Goal: Task Accomplishment & Management: Use online tool/utility

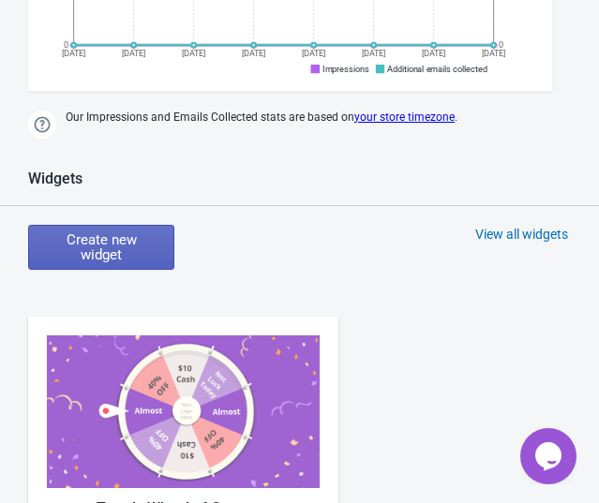
scroll to position [681, 0]
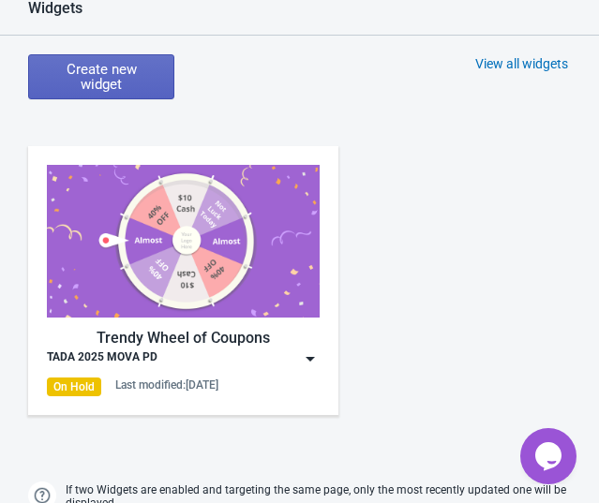
click at [303, 350] on img at bounding box center [310, 359] width 19 height 19
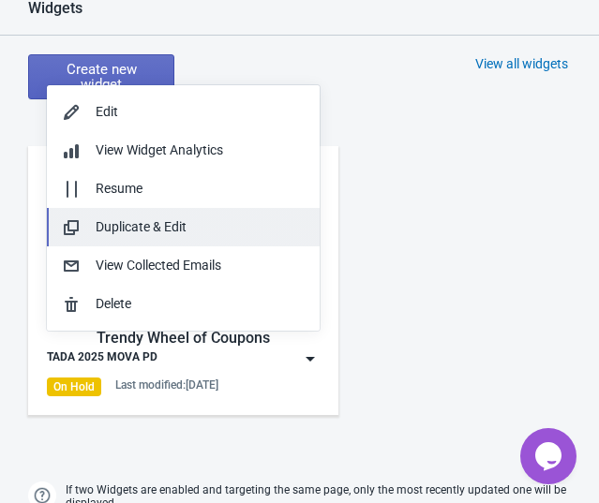
click at [203, 222] on div "Duplicate & Edit" at bounding box center [200, 227] width 209 height 20
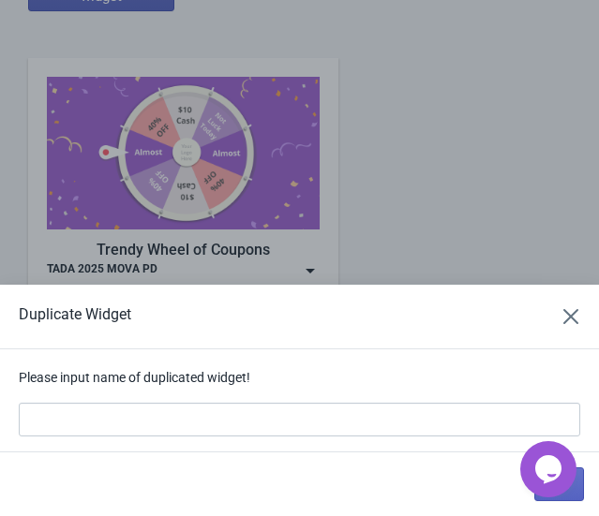
scroll to position [0, 0]
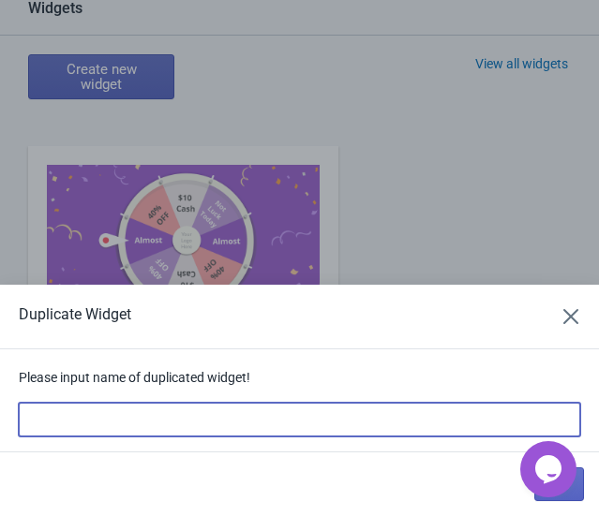
click at [251, 424] on input at bounding box center [299, 420] width 561 height 34
click at [322, 428] on input at bounding box center [299, 420] width 561 height 34
type input "10月秋季PD"
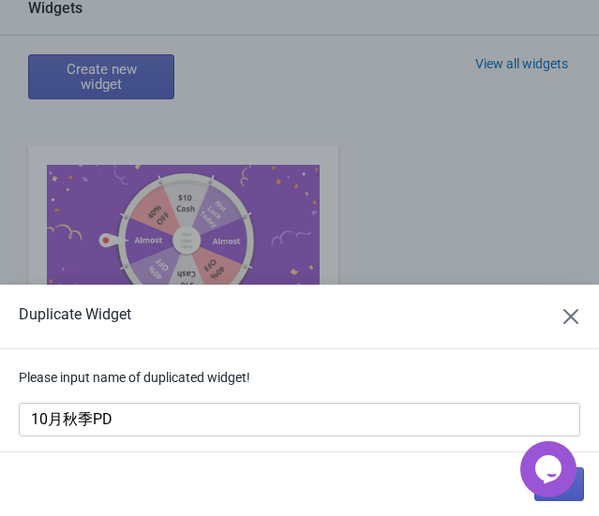
click at [584, 478] on button "OK" at bounding box center [559, 485] width 50 height 34
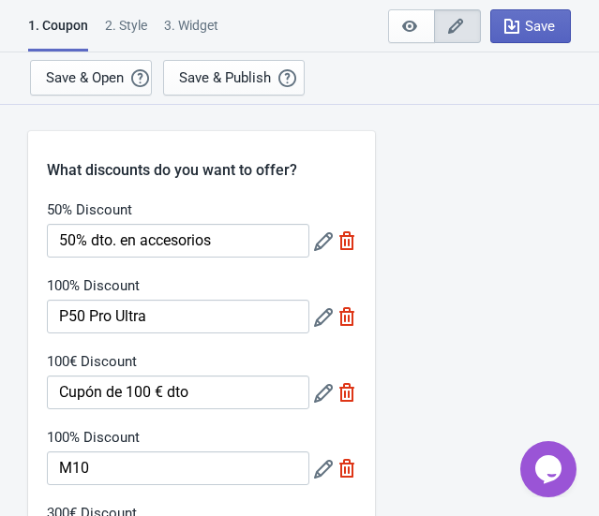
click at [326, 244] on icon at bounding box center [323, 241] width 19 height 19
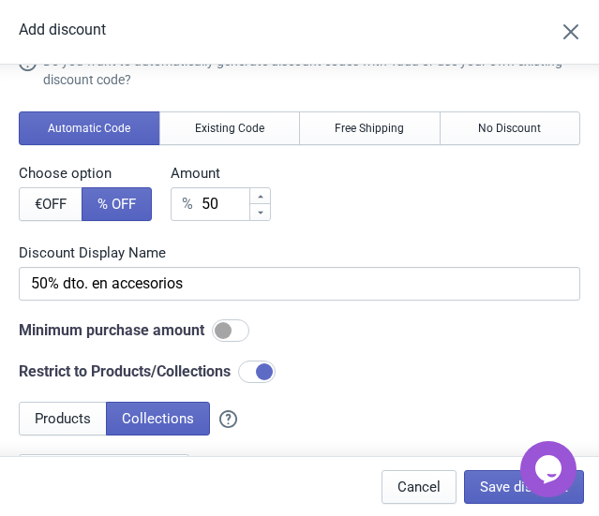
scroll to position [170, 0]
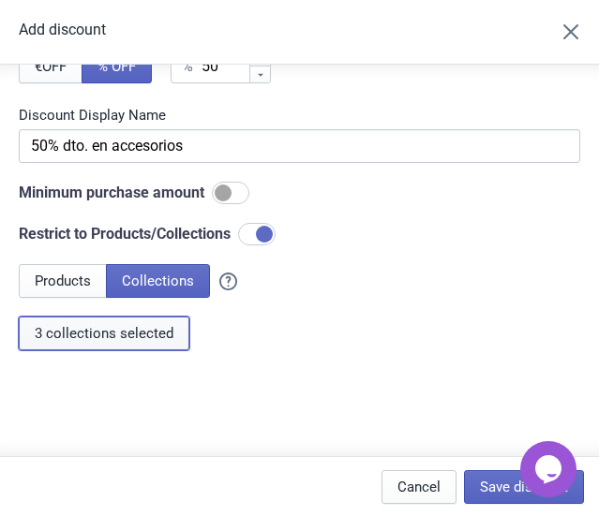
click at [136, 336] on span "3 collections selected" at bounding box center [104, 333] width 139 height 15
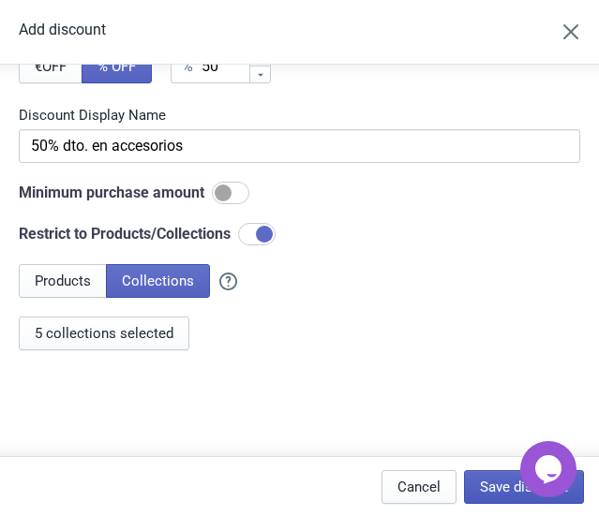
scroll to position [187, 0]
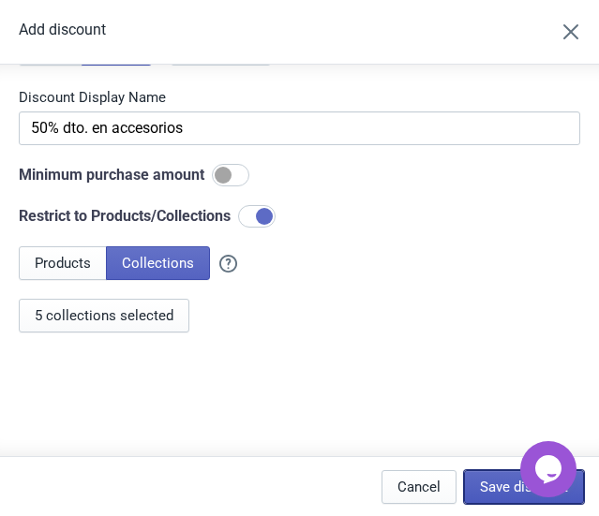
click at [503, 491] on span "Save discount" at bounding box center [524, 487] width 88 height 15
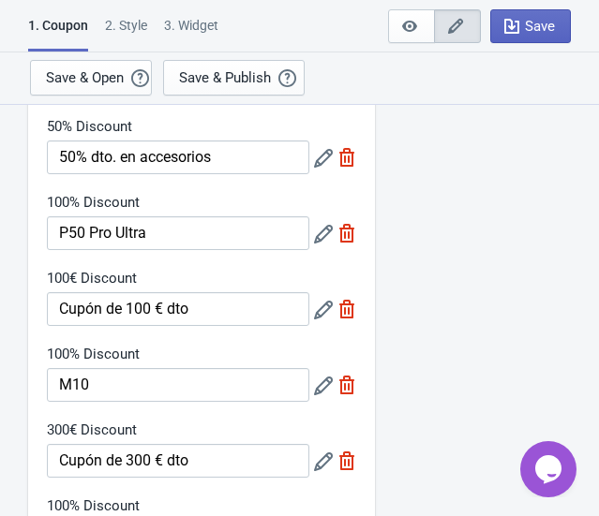
scroll to position [84, 0]
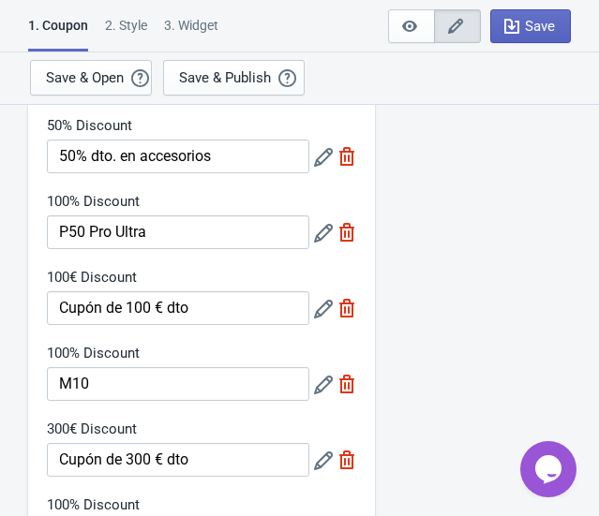
click at [327, 231] on icon at bounding box center [323, 233] width 19 height 19
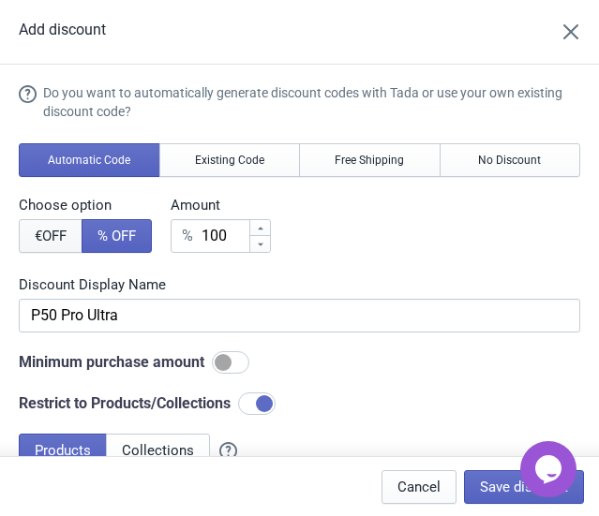
click at [52, 231] on span "€ OFF" at bounding box center [51, 236] width 32 height 15
type input "100€ Discount"
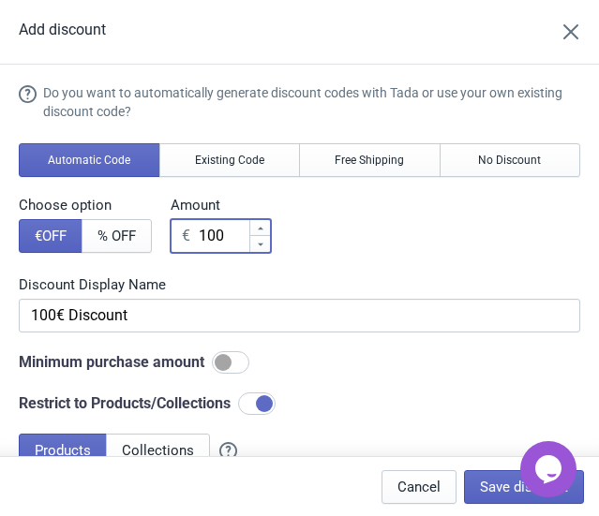
drag, startPoint x: 228, startPoint y: 233, endPoint x: 197, endPoint y: 234, distance: 30.9
click at [198, 234] on input "100" at bounding box center [223, 236] width 51 height 34
paste input "699."
type input "699.00"
type input "699.00€ Discount"
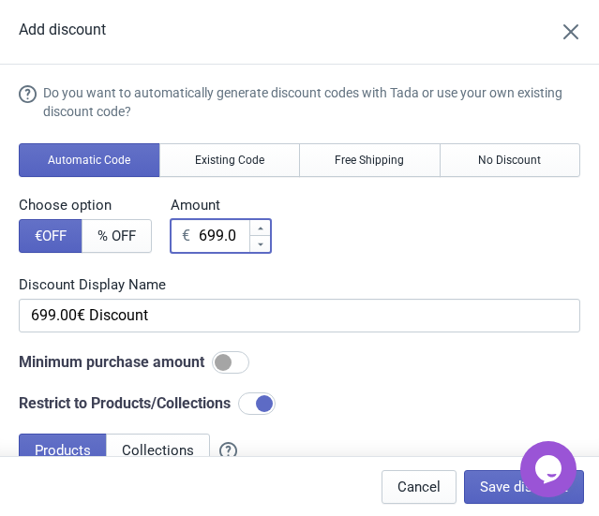
scroll to position [0, 1]
type input "699.00"
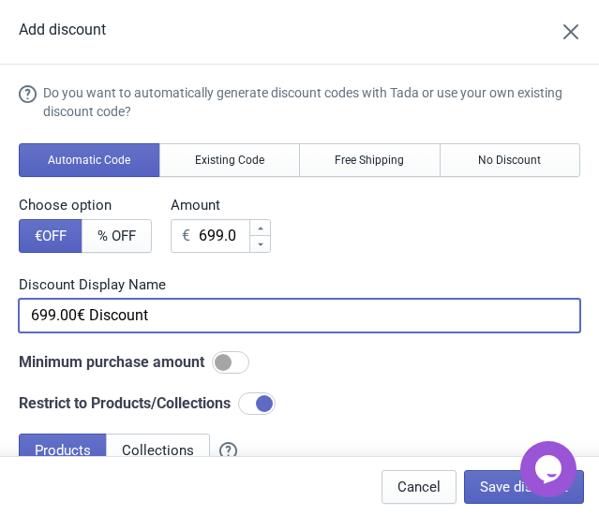
click at [185, 320] on input "699.00€ Discount" at bounding box center [299, 316] width 561 height 34
paste input "P50 Pro Ultra"
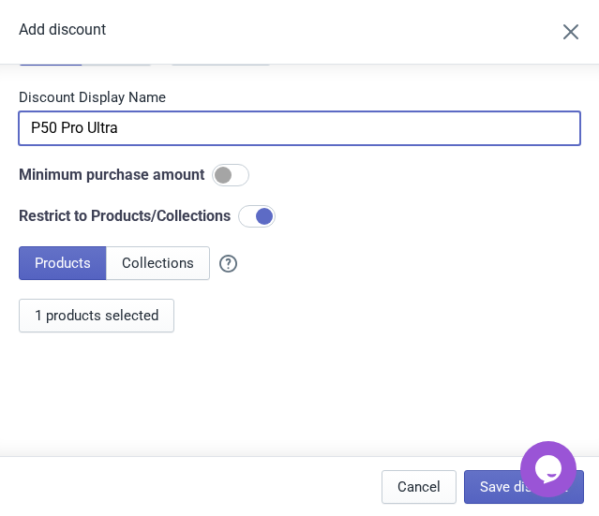
scroll to position [187, 0]
type input "P50 Pro Ultra"
click at [139, 317] on span "1 products selected" at bounding box center [97, 315] width 124 height 15
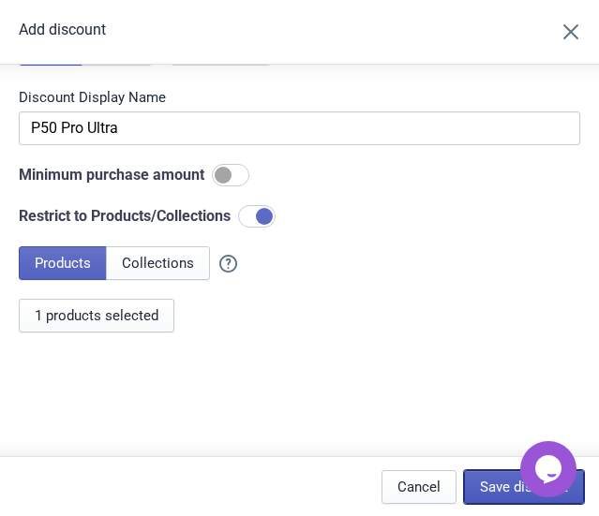
click at [513, 493] on span "Save discount" at bounding box center [524, 487] width 88 height 15
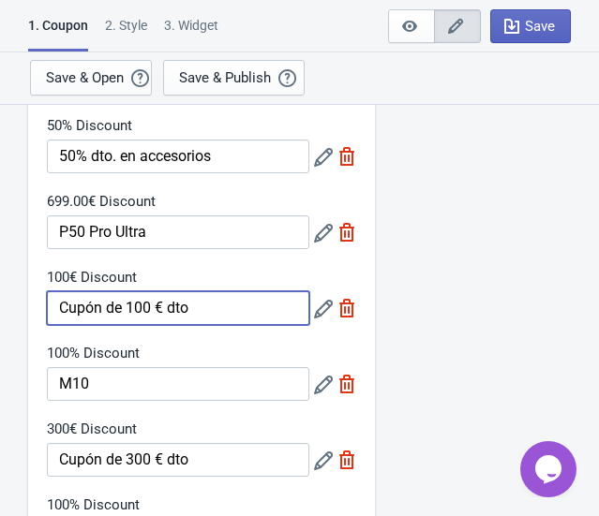
click at [174, 312] on input "Cupón de 100 € dto" at bounding box center [178, 308] width 262 height 34
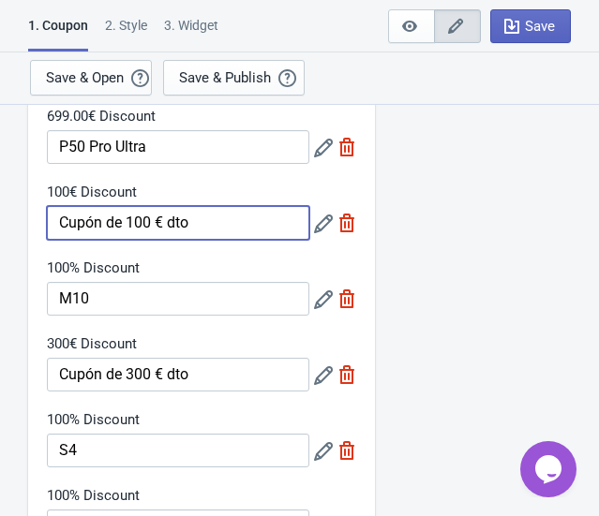
scroll to position [170, 0]
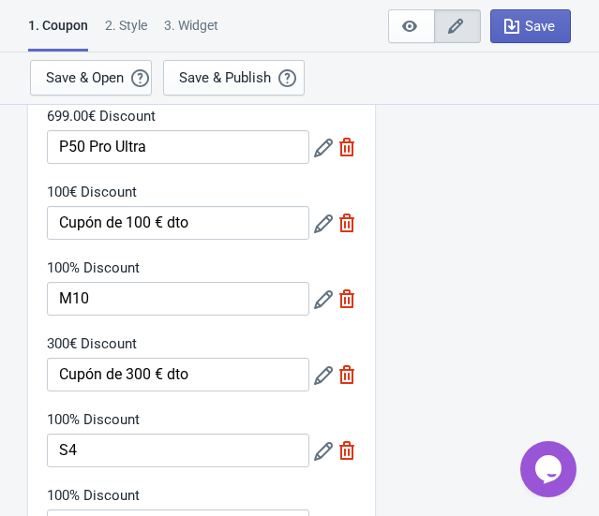
click at [323, 234] on div at bounding box center [335, 223] width 42 height 34
click at [321, 229] on icon at bounding box center [323, 224] width 19 height 19
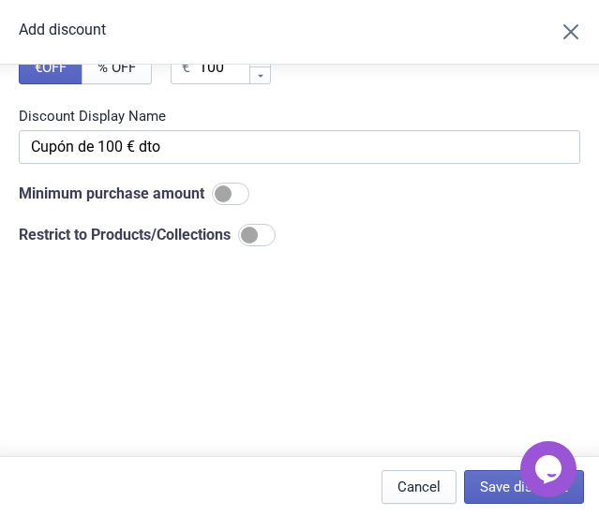
scroll to position [187, 0]
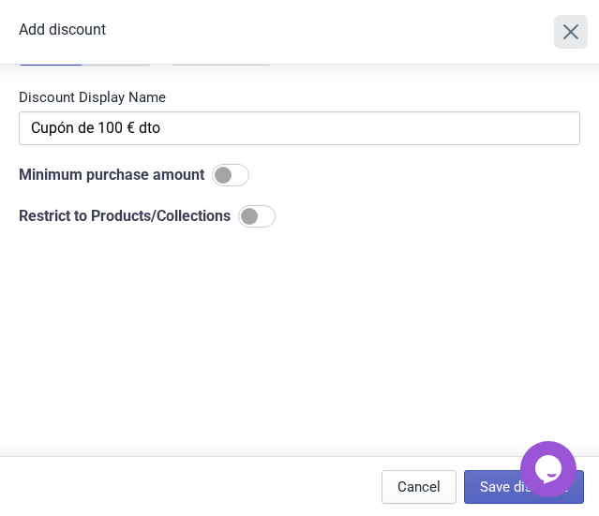
click at [576, 24] on icon "Close" at bounding box center [570, 31] width 15 height 15
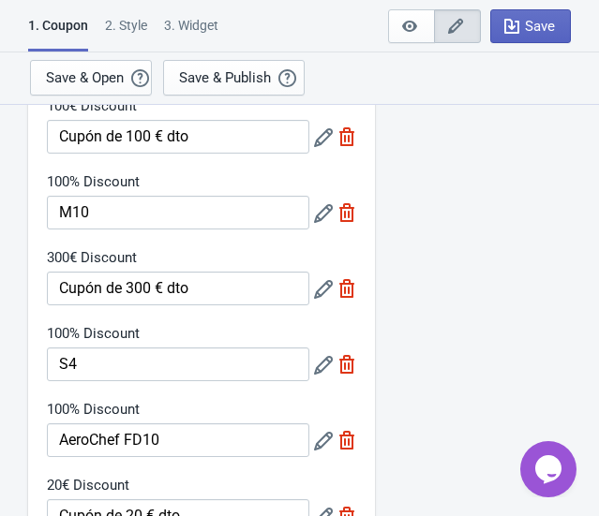
scroll to position [255, 0]
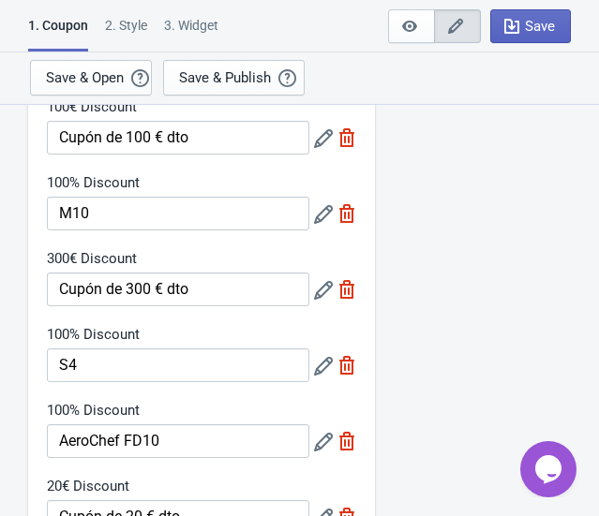
click at [320, 218] on icon at bounding box center [323, 214] width 19 height 19
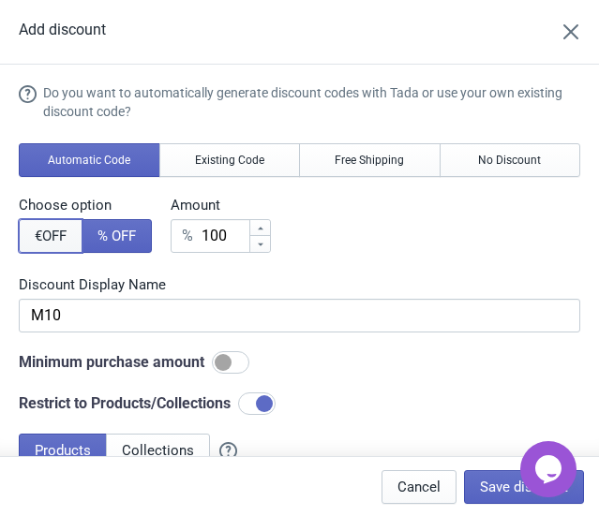
click at [48, 231] on span "€ OFF" at bounding box center [51, 236] width 32 height 15
type input "100€ Discount"
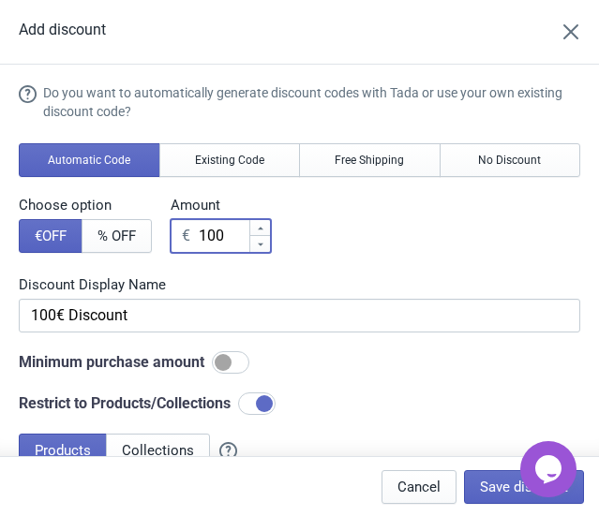
drag, startPoint x: 224, startPoint y: 238, endPoint x: 192, endPoint y: 232, distance: 32.4
click at [192, 232] on div "€ 100" at bounding box center [221, 236] width 100 height 34
type input "3"
type input "3€ Discount"
type input "39"
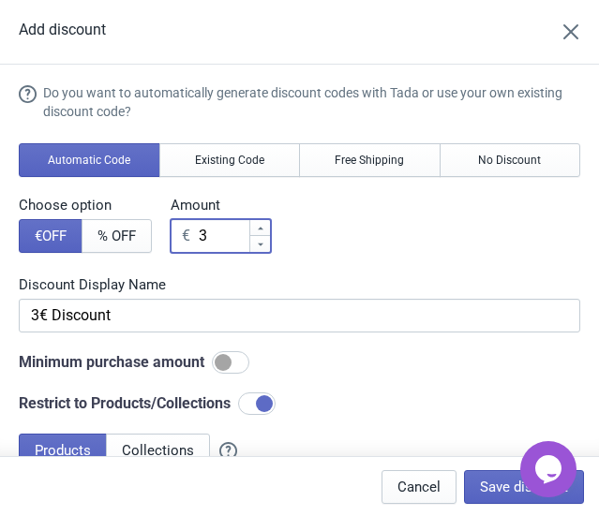
type input "39€ Discount"
type input "399"
type input "399€ Discount"
type input "399"
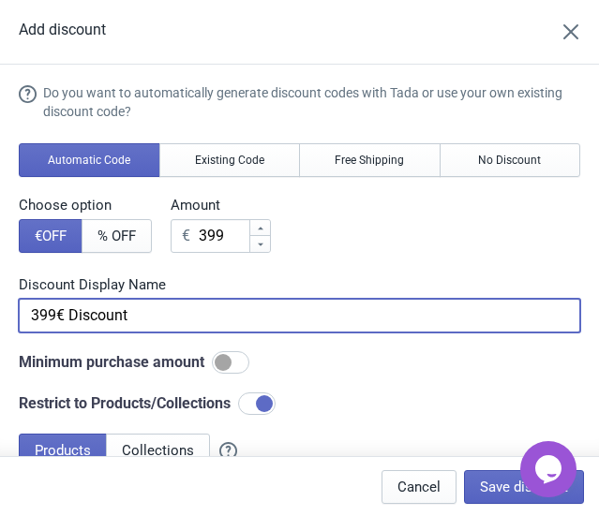
click at [266, 306] on input "399€ Discount" at bounding box center [299, 316] width 561 height 34
paste input "M10"
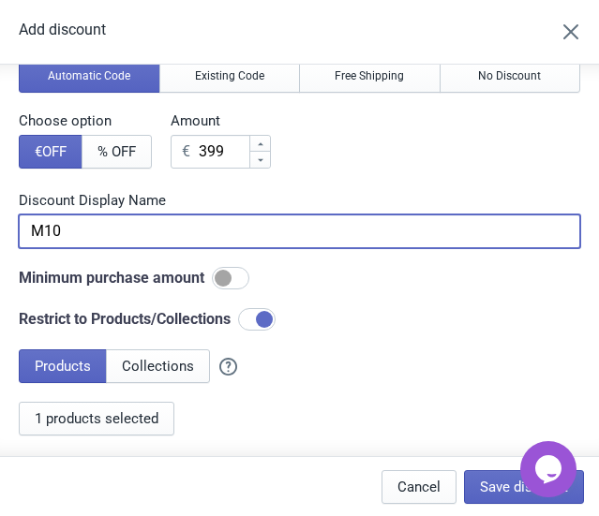
scroll to position [84, 0]
type input "M10"
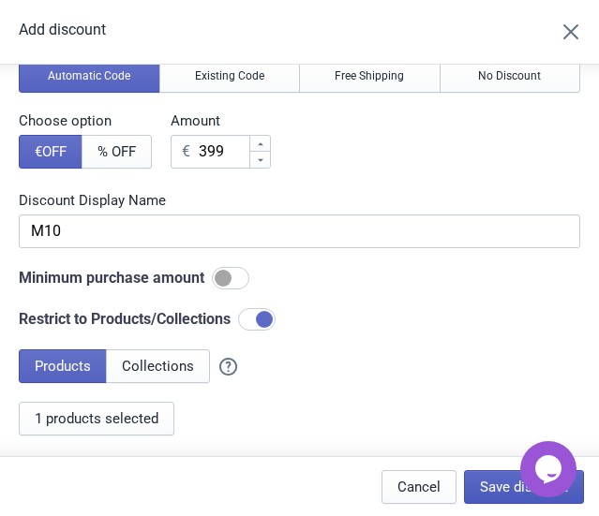
click at [497, 479] on button "Save discount" at bounding box center [524, 487] width 120 height 34
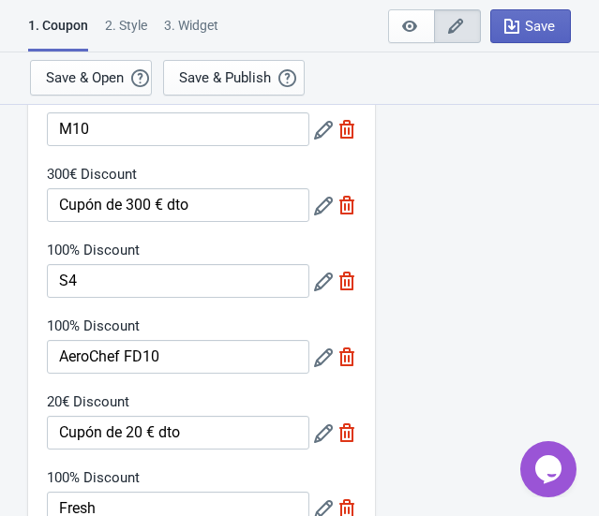
scroll to position [340, 0]
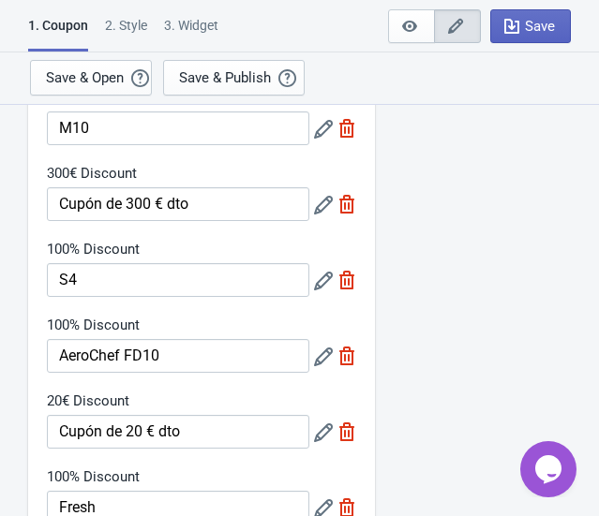
click at [320, 208] on icon at bounding box center [323, 205] width 19 height 19
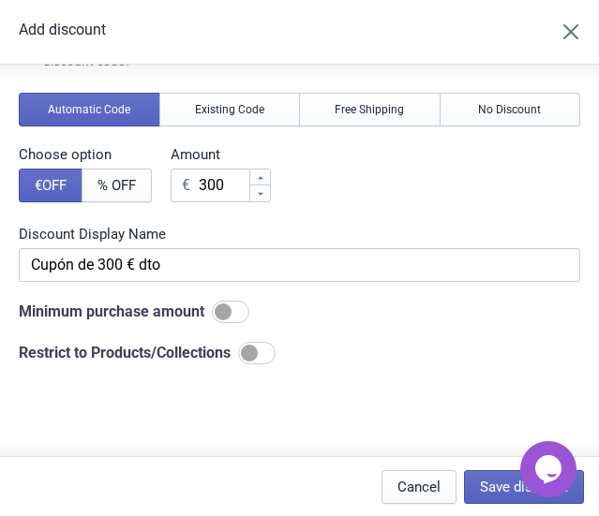
scroll to position [0, 0]
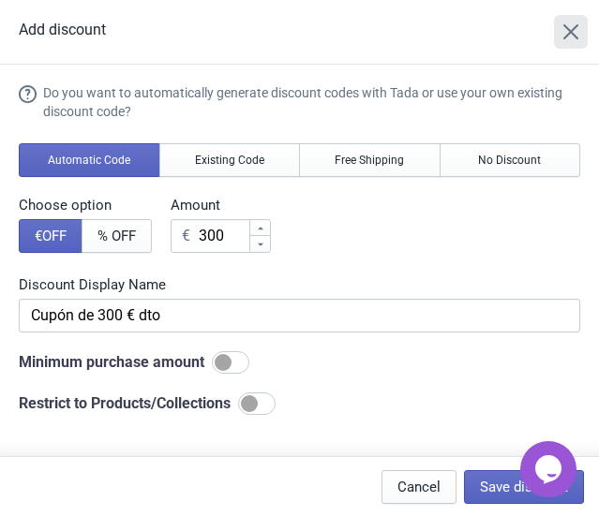
click at [578, 30] on icon "Close" at bounding box center [570, 31] width 15 height 15
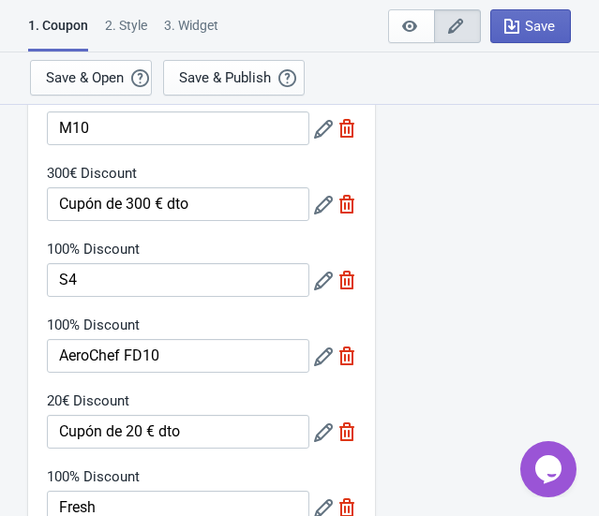
click at [322, 280] on icon at bounding box center [323, 281] width 19 height 19
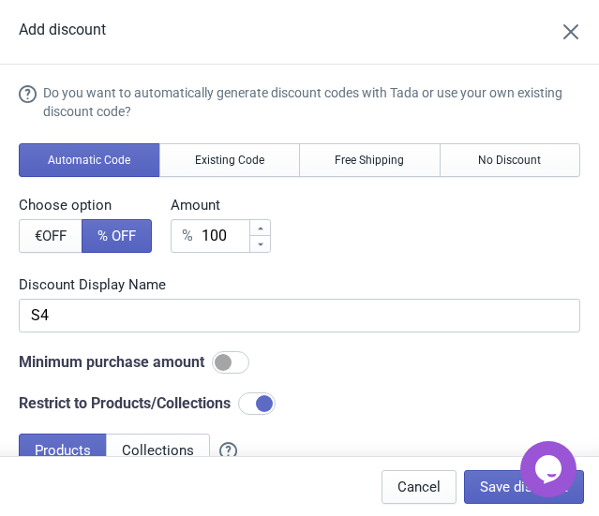
scroll to position [0, 0]
click at [56, 242] on span "€ OFF" at bounding box center [51, 236] width 32 height 15
type input "100€ Discount"
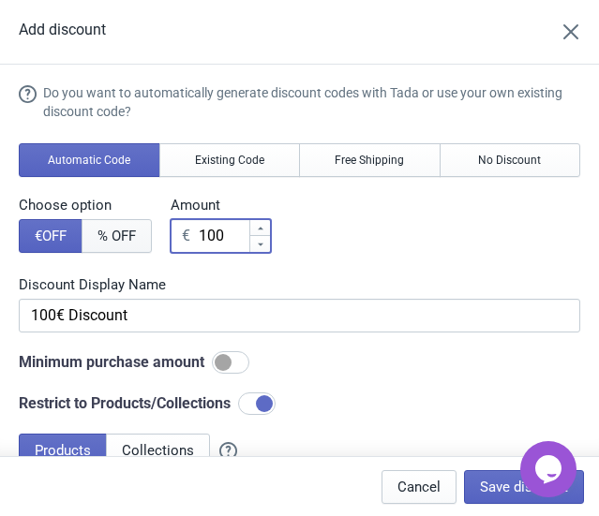
drag, startPoint x: 226, startPoint y: 239, endPoint x: 143, endPoint y: 229, distance: 83.1
click at [143, 229] on div "Choose option € OFF % OFF Amount € 100" at bounding box center [299, 224] width 561 height 57
type input "2"
type input "2€ Discount"
type input "24"
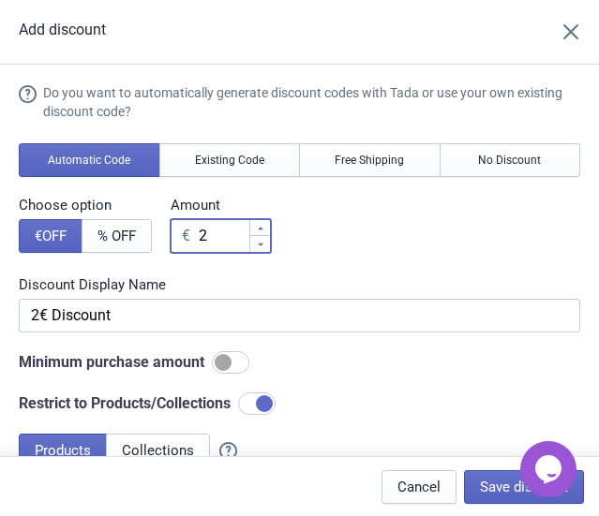
type input "24€ Discount"
type input "249"
type input "249€ Discount"
type input "249"
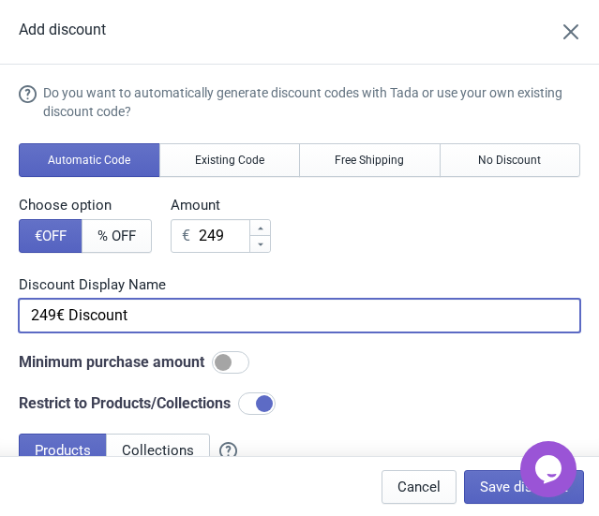
click at [159, 316] on input "249€ Discount" at bounding box center [299, 316] width 561 height 34
paste input "S4"
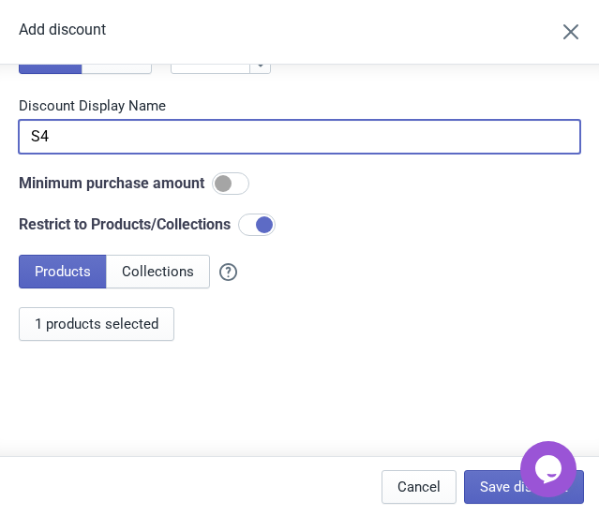
scroll to position [187, 0]
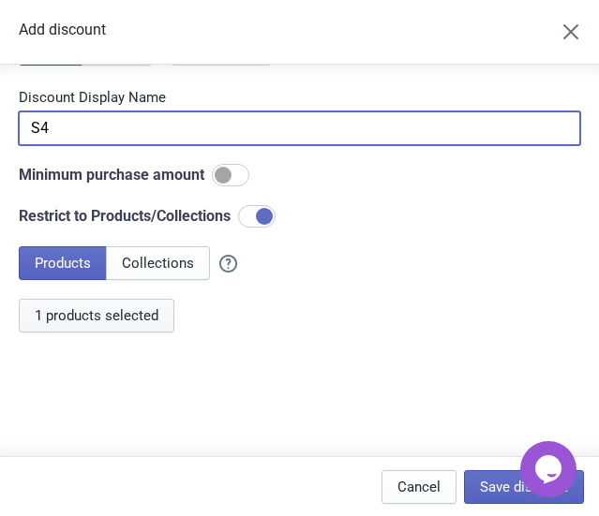
type input "S4"
click at [124, 315] on span "1 products selected" at bounding box center [97, 315] width 124 height 15
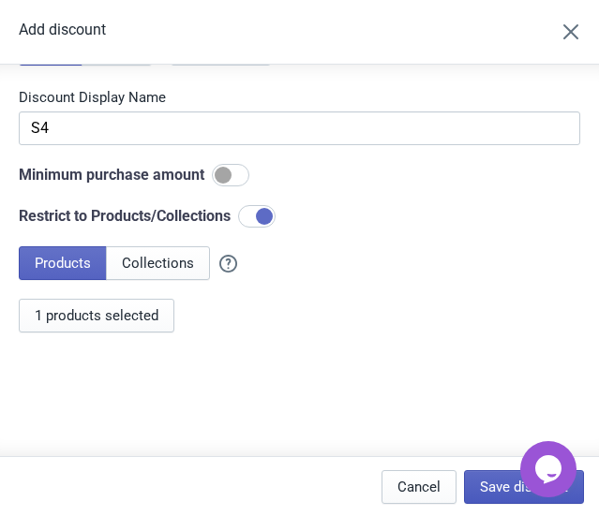
click at [503, 485] on span "Save discount" at bounding box center [524, 487] width 88 height 15
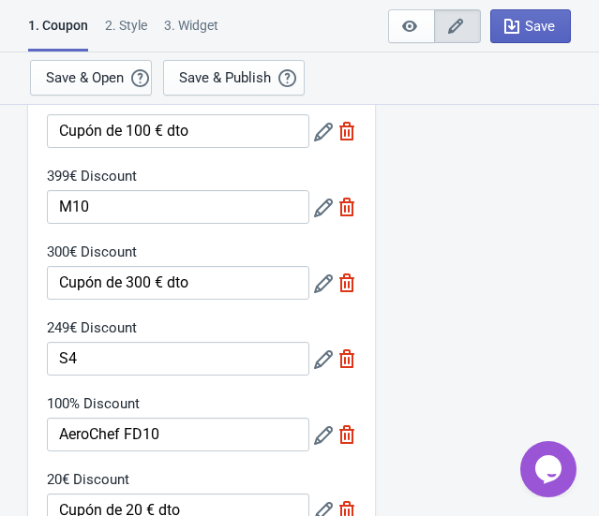
scroll to position [255, 0]
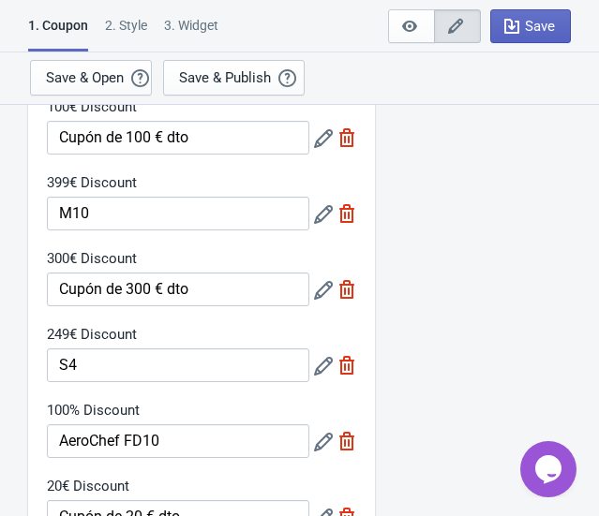
click at [322, 217] on icon at bounding box center [323, 214] width 19 height 19
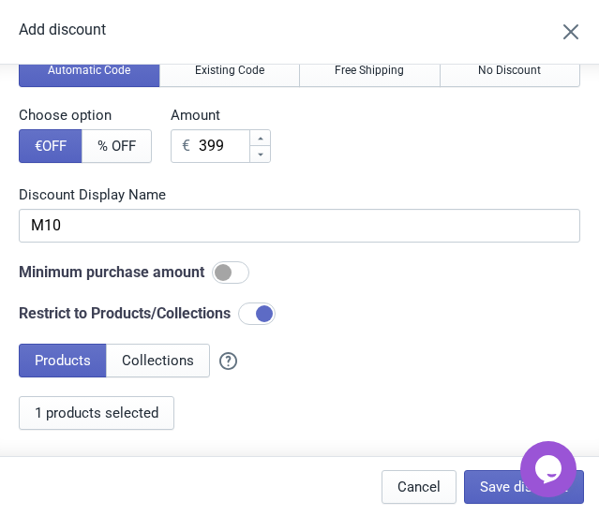
scroll to position [187, 0]
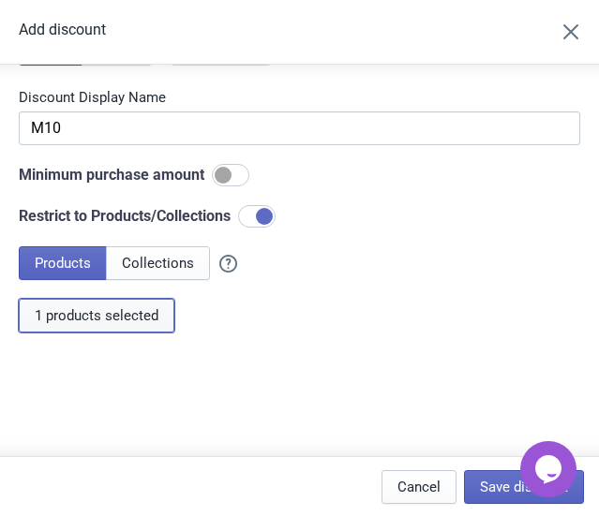
click at [131, 315] on span "1 products selected" at bounding box center [97, 315] width 124 height 15
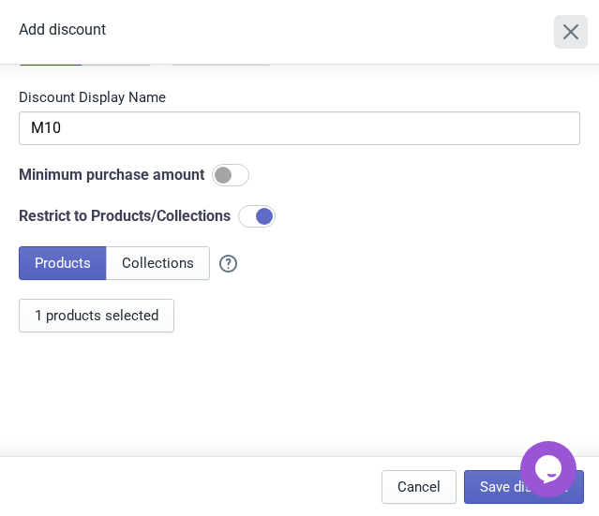
click at [576, 37] on icon "Close" at bounding box center [570, 31] width 19 height 19
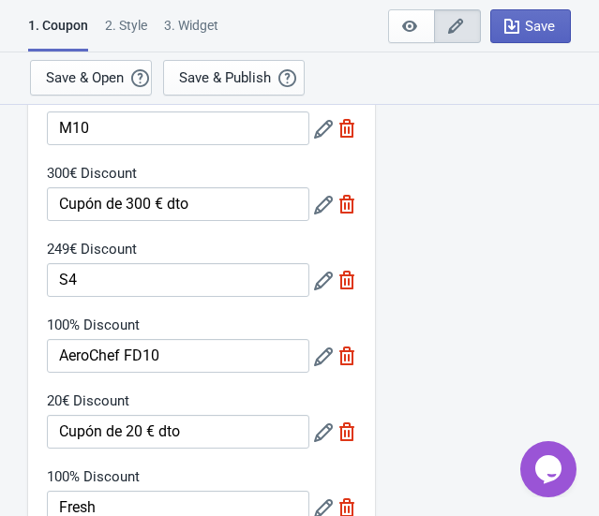
scroll to position [340, 0]
click at [316, 282] on icon at bounding box center [323, 281] width 19 height 19
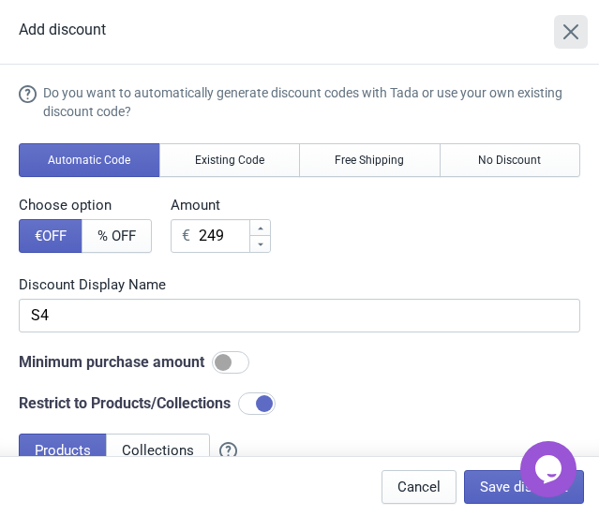
click at [580, 23] on icon "Close" at bounding box center [570, 31] width 19 height 19
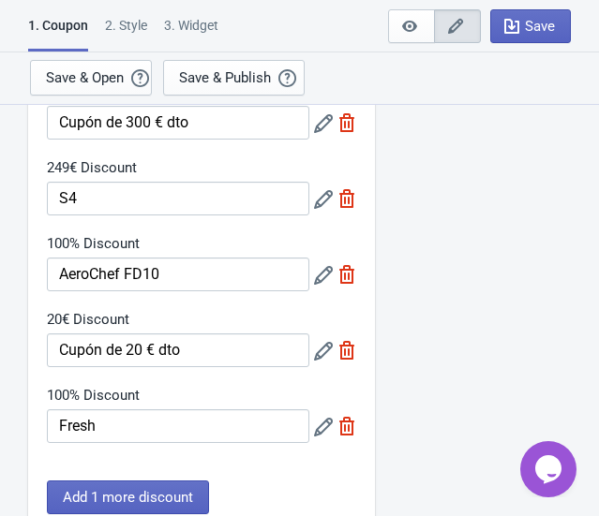
scroll to position [425, 0]
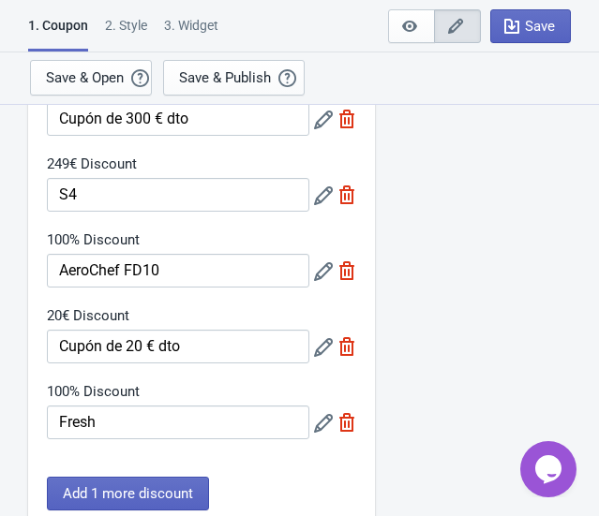
click at [319, 273] on icon at bounding box center [323, 271] width 19 height 19
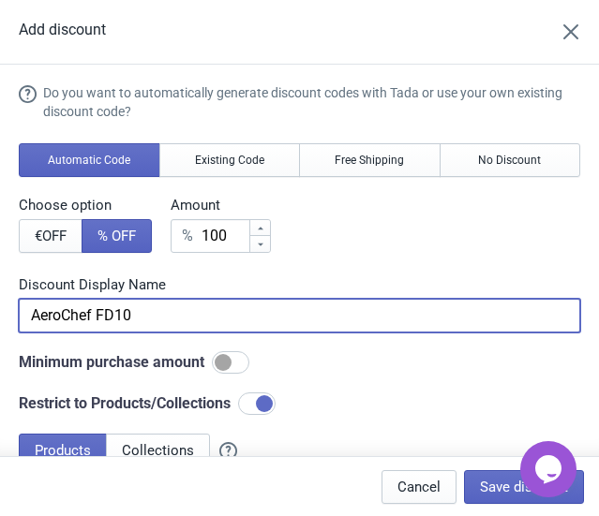
click at [201, 320] on input "AeroChef FD10" at bounding box center [299, 316] width 561 height 34
paste input "Shine"
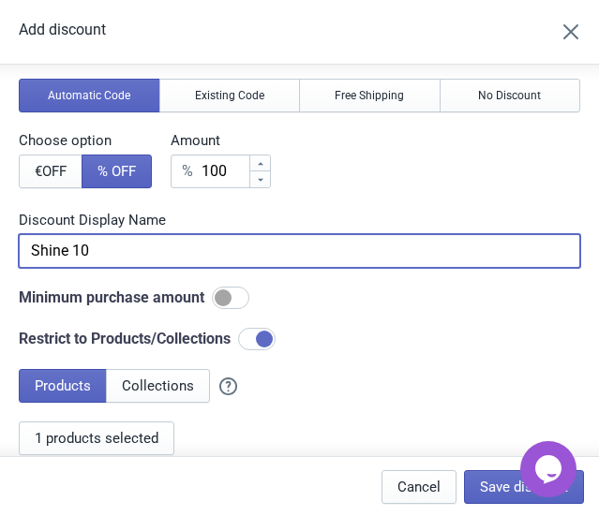
scroll to position [187, 0]
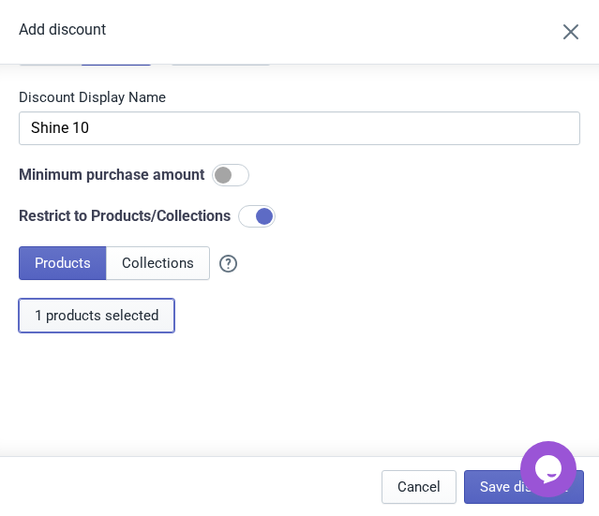
click at [67, 312] on span "1 products selected" at bounding box center [97, 315] width 124 height 15
click at [123, 321] on span "2 products selected" at bounding box center [97, 315] width 124 height 15
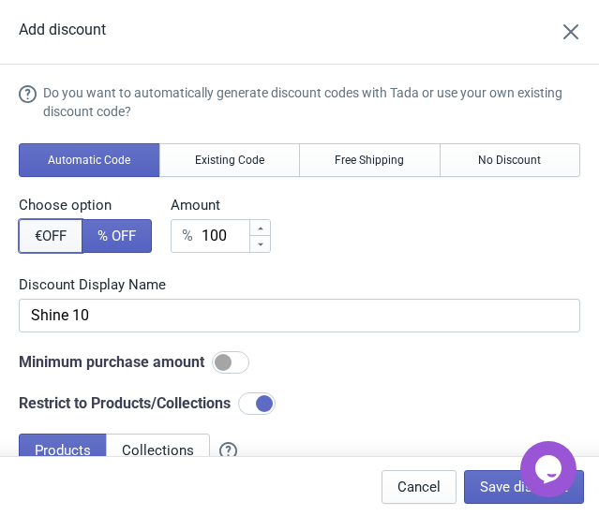
click at [59, 240] on span "€ OFF" at bounding box center [51, 236] width 32 height 15
type input "100€ Discount"
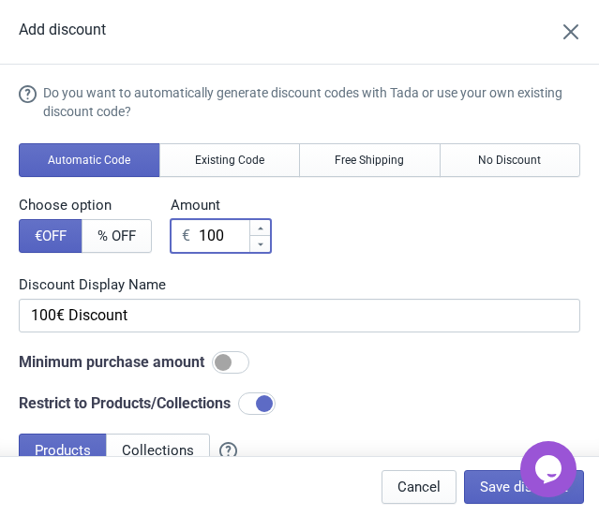
drag, startPoint x: 198, startPoint y: 236, endPoint x: 164, endPoint y: 232, distance: 33.9
click at [164, 232] on div "Choose option € OFF % OFF Amount € 100" at bounding box center [299, 224] width 561 height 57
paste input "89."
type input "89.00"
type input "89.00€ Discount"
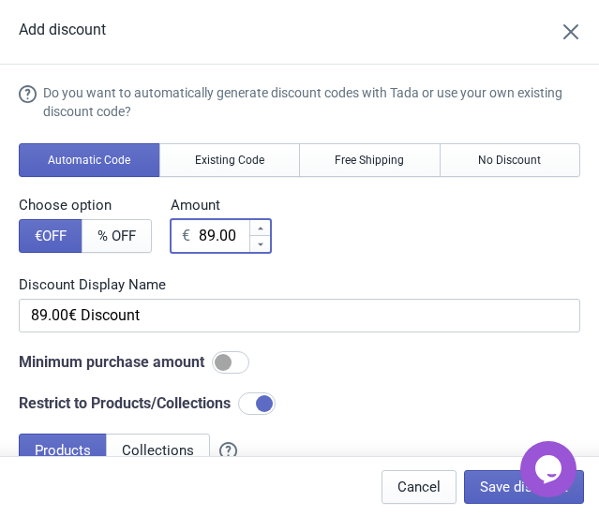
type input "89.00"
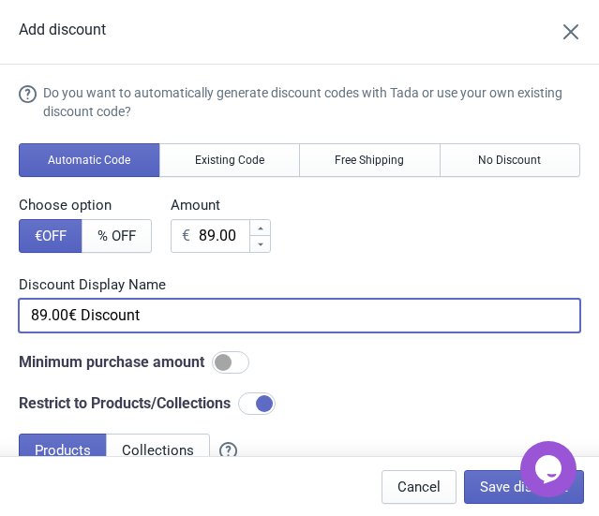
click at [181, 313] on input "89.00€ Discount" at bounding box center [299, 316] width 561 height 34
paste input "Shine 10"
type input "Shine 10"
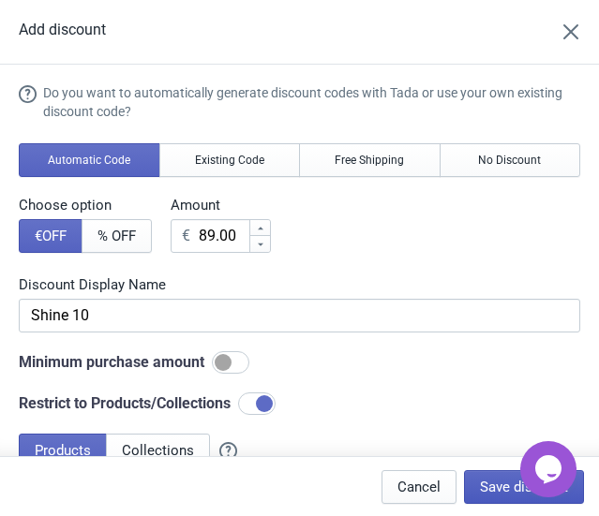
click at [509, 483] on span "Save discount" at bounding box center [524, 487] width 88 height 15
type input "Shine 10"
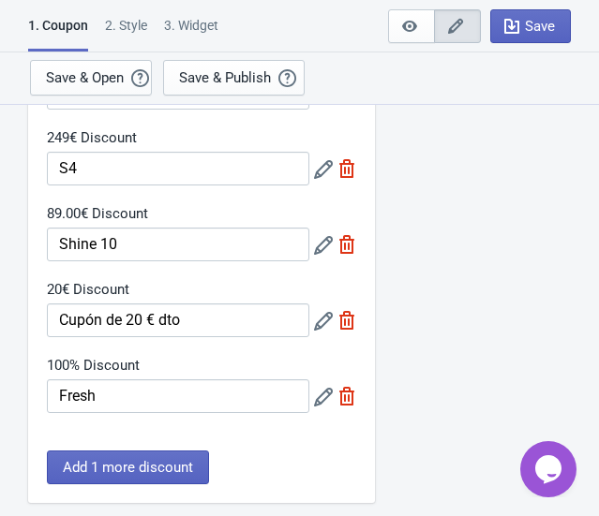
scroll to position [511, 0]
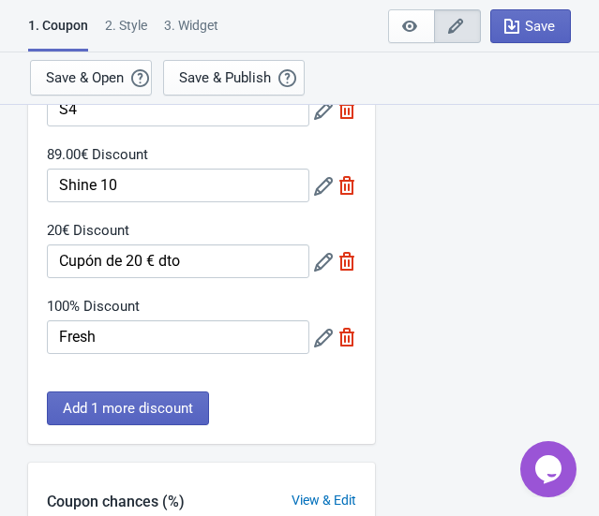
click at [319, 263] on icon at bounding box center [323, 262] width 19 height 19
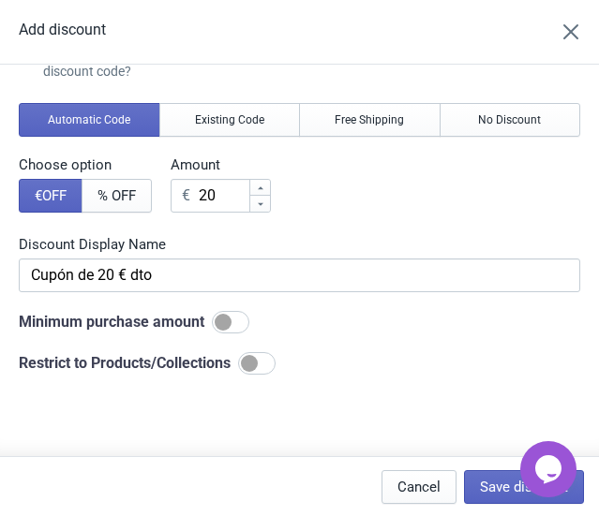
scroll to position [84, 0]
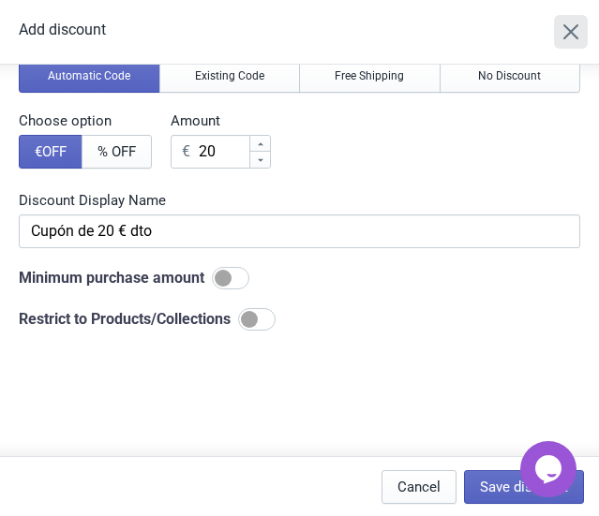
click at [571, 28] on button "Close" at bounding box center [571, 32] width 34 height 34
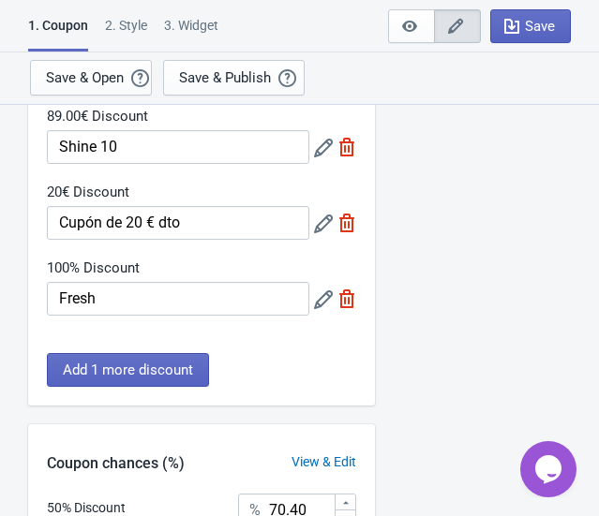
scroll to position [596, 0]
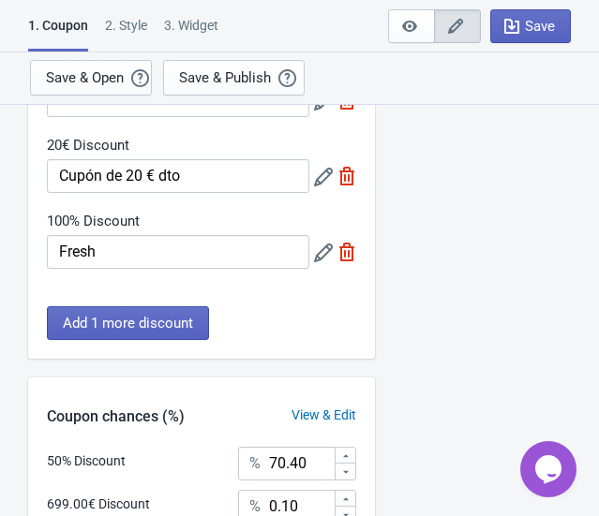
click at [311, 255] on div "100% Discount Fresh" at bounding box center [201, 240] width 309 height 57
click at [319, 256] on icon at bounding box center [323, 253] width 19 height 19
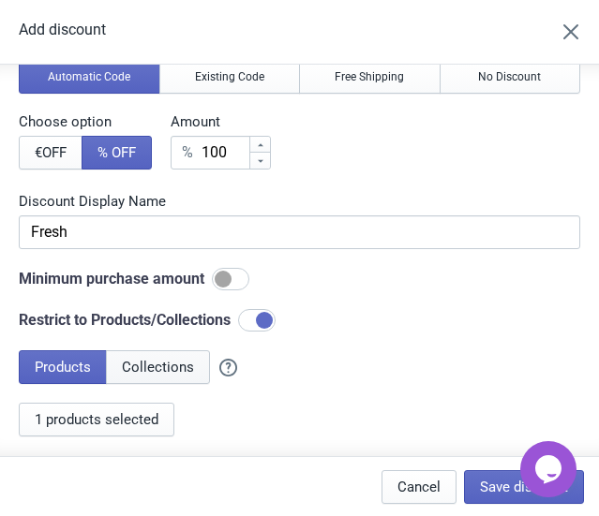
scroll to position [84, 0]
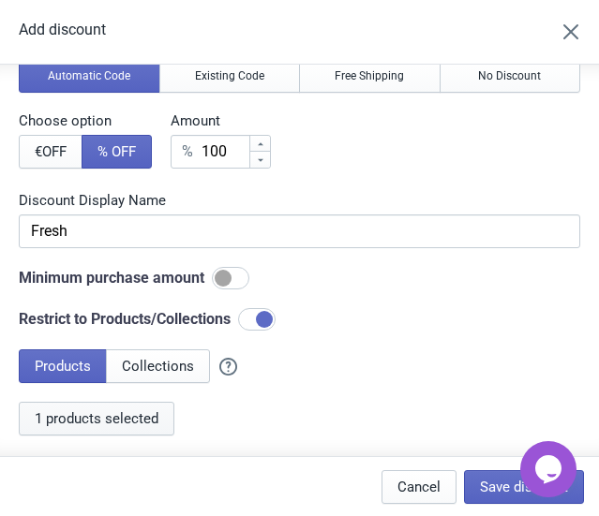
click at [90, 414] on span "1 products selected" at bounding box center [97, 418] width 124 height 15
drag, startPoint x: 182, startPoint y: 142, endPoint x: 153, endPoint y: 146, distance: 29.3
click at [153, 146] on div "Choose option € OFF % OFF Amount % 100" at bounding box center [299, 140] width 561 height 57
type input "7"
type input "7% Discount"
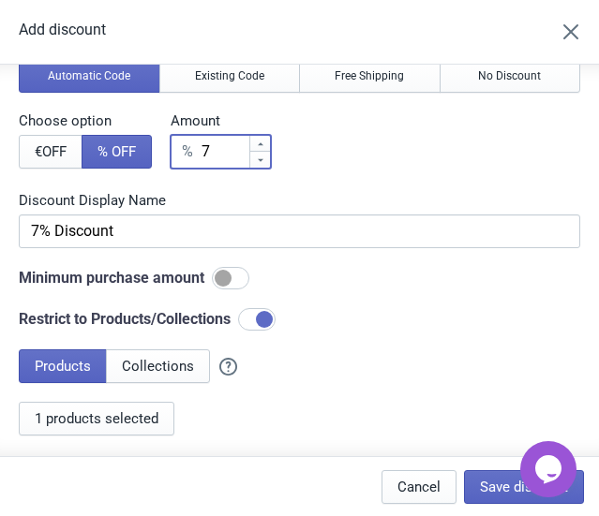
type input "79"
type input "79% Discount"
type input "79"
click at [38, 150] on span "€ OFF" at bounding box center [51, 151] width 32 height 15
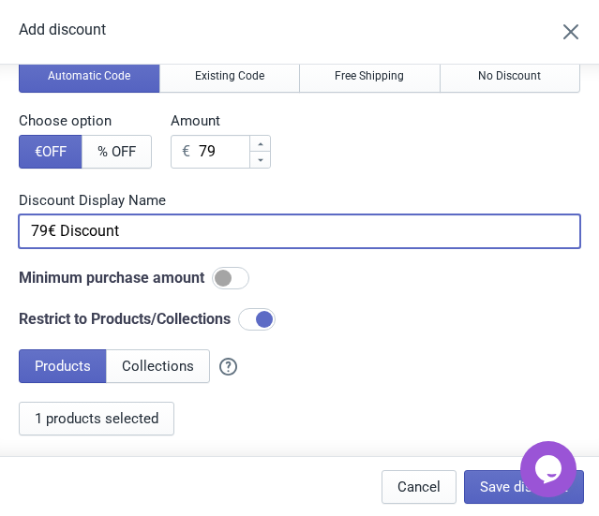
click at [147, 237] on input "79€ Discount" at bounding box center [299, 232] width 561 height 34
paste input "Fresh"
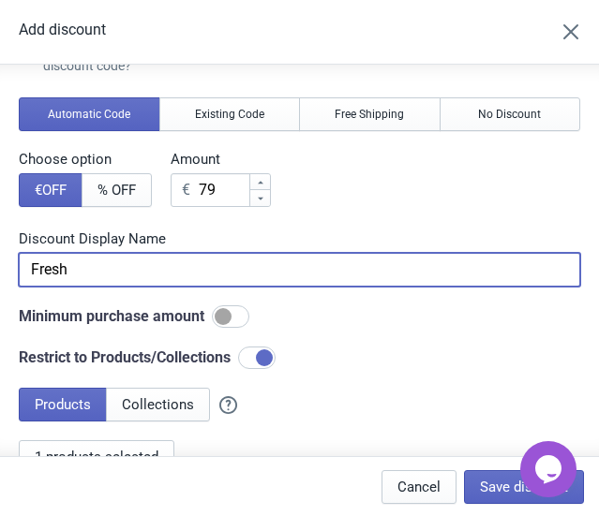
scroll to position [170, 0]
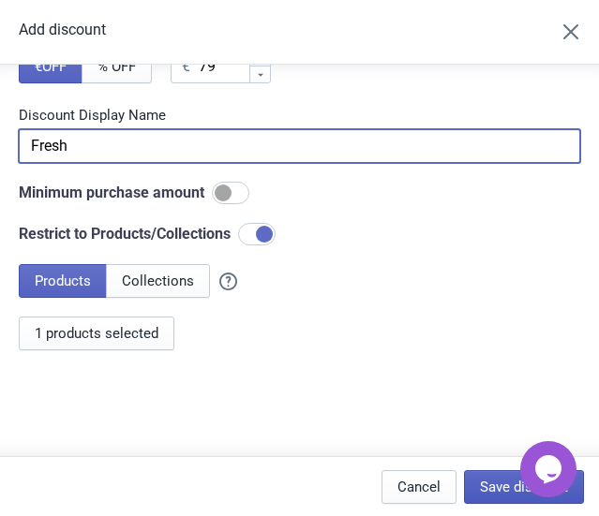
type input "Fresh"
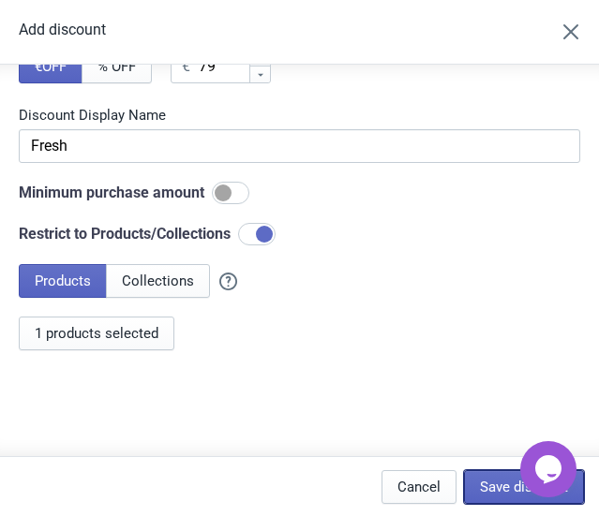
drag, startPoint x: 508, startPoint y: 485, endPoint x: 543, endPoint y: 127, distance: 359.7
click at [543, 127] on div "Add discount Do you want to automatically generate discount codes with Tada or …" at bounding box center [299, 258] width 599 height 516
click at [580, 34] on icon "Close" at bounding box center [570, 31] width 19 height 19
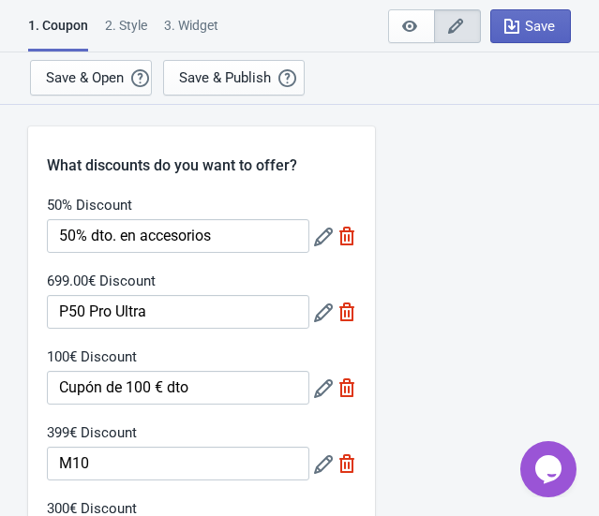
scroll to position [0, 0]
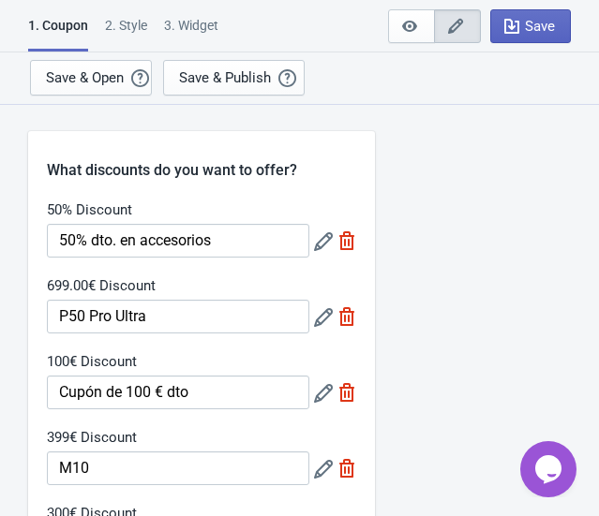
click at [325, 320] on icon at bounding box center [323, 317] width 19 height 19
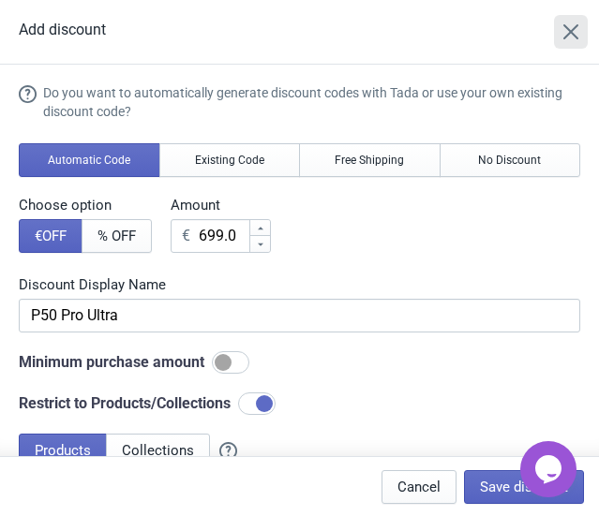
click at [578, 35] on icon "Close" at bounding box center [570, 31] width 15 height 15
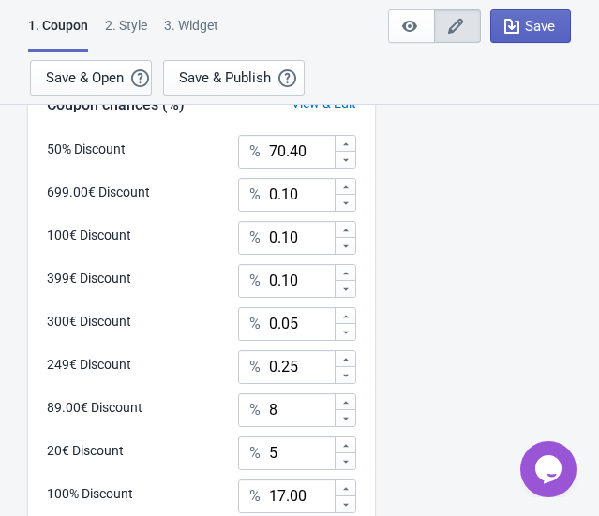
scroll to position [907, 0]
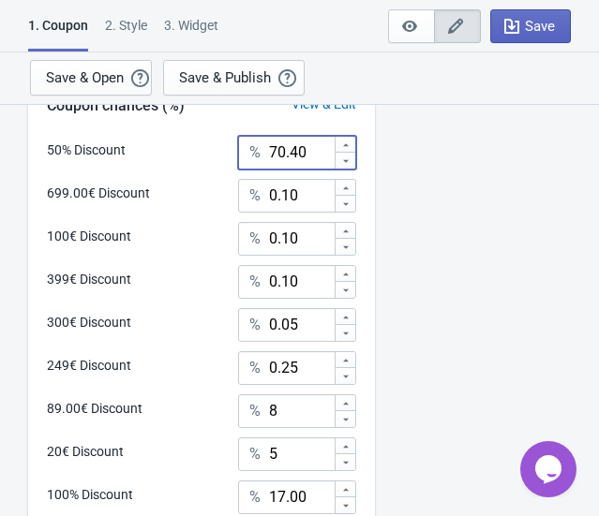
drag, startPoint x: 306, startPoint y: 154, endPoint x: 232, endPoint y: 148, distance: 74.3
click at [232, 148] on div "50% Discount % 70.40" at bounding box center [201, 148] width 309 height 24
type input "8"
type input "97.4"
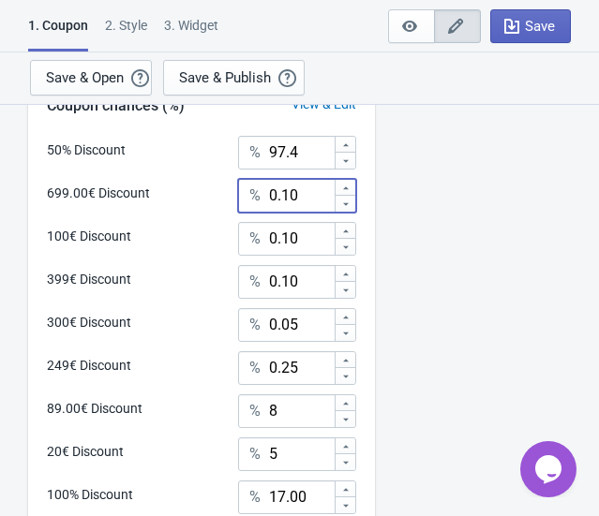
drag, startPoint x: 320, startPoint y: 193, endPoint x: 220, endPoint y: 188, distance: 99.5
click at [220, 188] on div "699.00€ Discount % 0.10" at bounding box center [201, 191] width 309 height 24
type input "0"
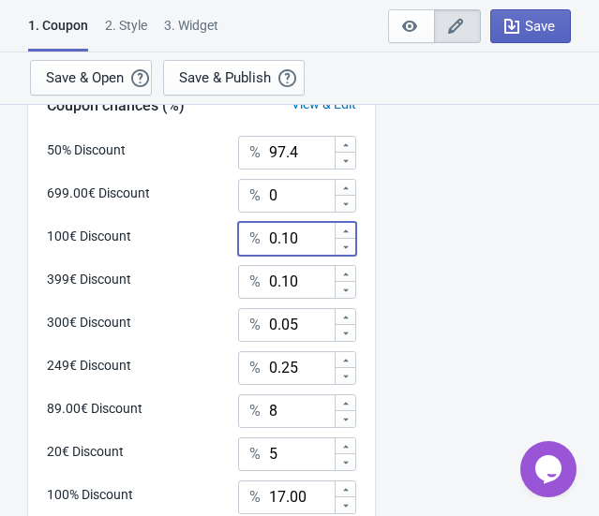
drag, startPoint x: 318, startPoint y: 242, endPoint x: 270, endPoint y: 242, distance: 47.8
click at [219, 233] on div "100€ Discount % 0.10" at bounding box center [201, 234] width 309 height 24
type input "0"
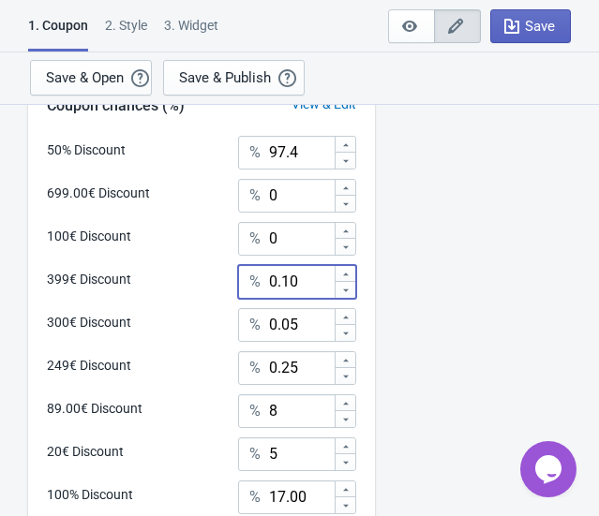
drag, startPoint x: 301, startPoint y: 285, endPoint x: 291, endPoint y: 306, distance: 23.5
click at [206, 279] on div "399€ Discount % 0.10" at bounding box center [201, 277] width 309 height 24
type input "0"
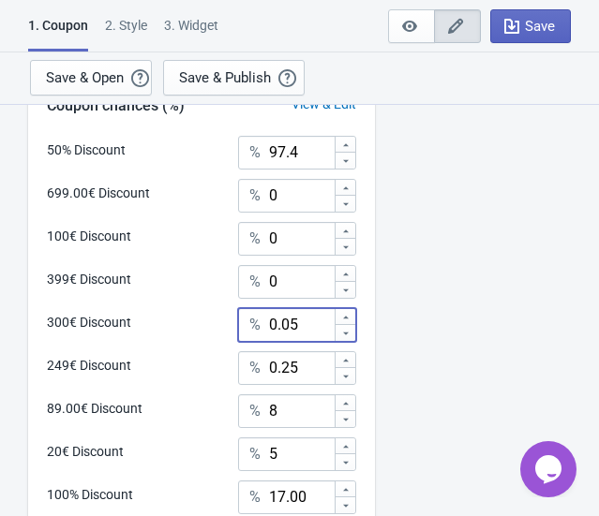
drag, startPoint x: 313, startPoint y: 330, endPoint x: 223, endPoint y: 327, distance: 90.0
click at [223, 327] on div "300€ Discount % 0.05" at bounding box center [201, 320] width 309 height 24
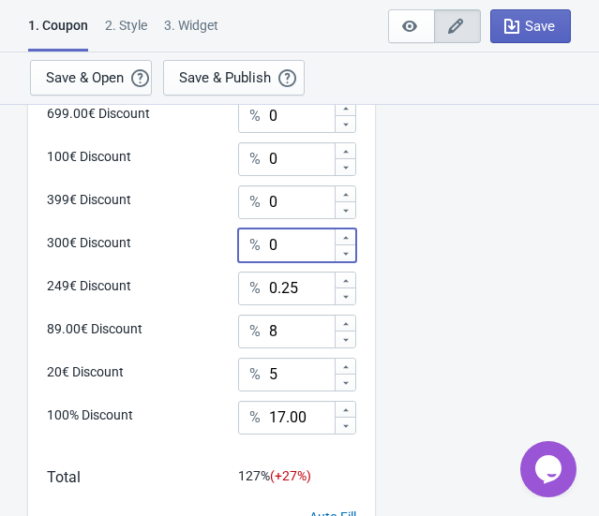
scroll to position [993, 0]
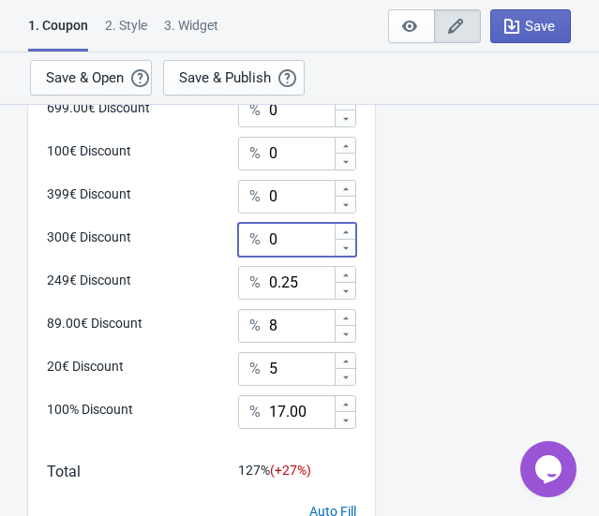
type input "0"
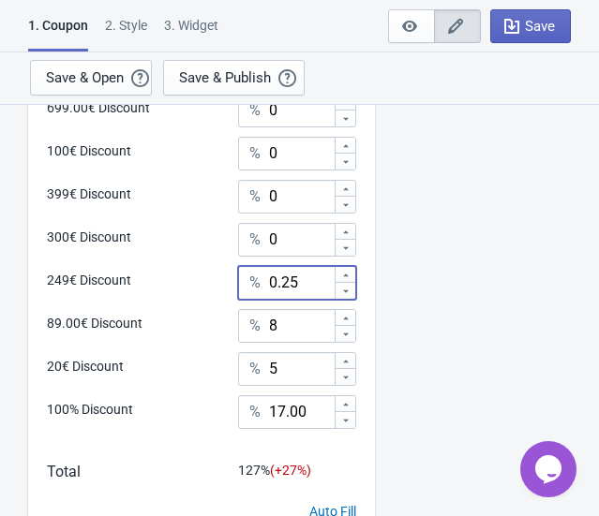
drag, startPoint x: 314, startPoint y: 284, endPoint x: 234, endPoint y: 280, distance: 79.8
click at [234, 280] on div "249€ Discount % 0.25" at bounding box center [201, 278] width 309 height 24
type input "0.25"
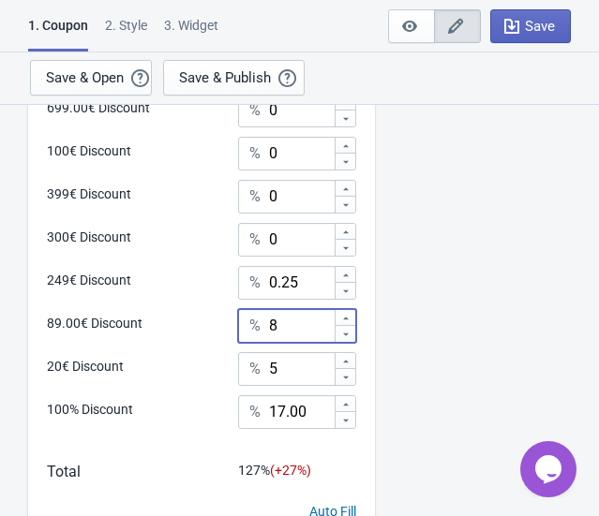
drag, startPoint x: 305, startPoint y: 327, endPoint x: 246, endPoint y: 322, distance: 58.3
click at [244, 324] on div "% 8" at bounding box center [297, 326] width 118 height 34
type input "0.4"
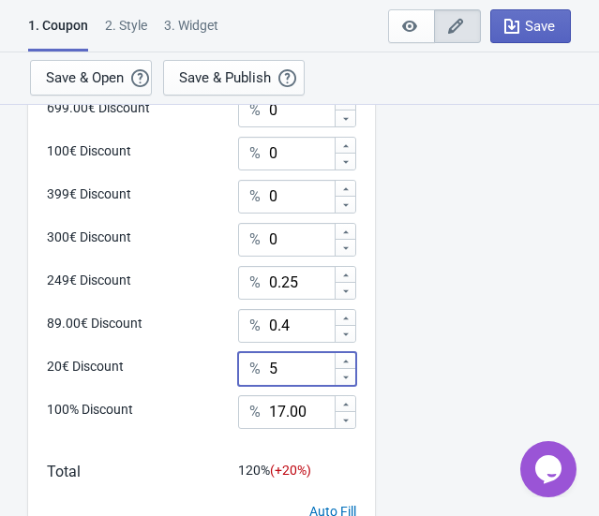
drag, startPoint x: 312, startPoint y: 370, endPoint x: 224, endPoint y: 351, distance: 90.3
click at [225, 351] on div "50% Discount % 97.4 699.00€ Discount % 0 100€ Discount % 0 399€ Discount % 0 30…" at bounding box center [201, 247] width 347 height 392
type input "1"
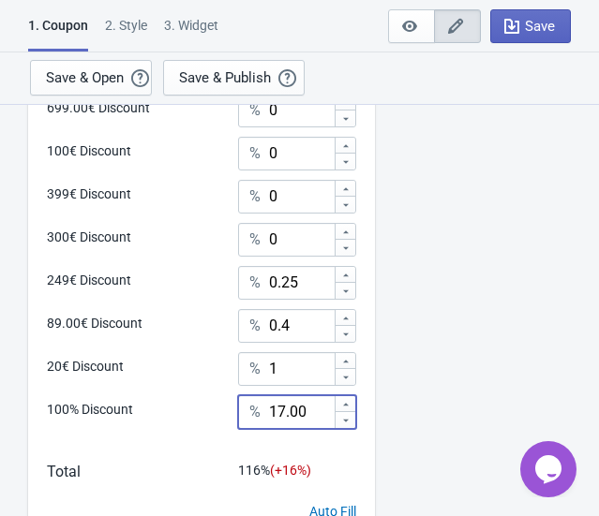
drag, startPoint x: 300, startPoint y: 414, endPoint x: 234, endPoint y: 404, distance: 66.4
click at [234, 404] on div "100% Discount % 17.00" at bounding box center [201, 419] width 309 height 47
type input "1.2"
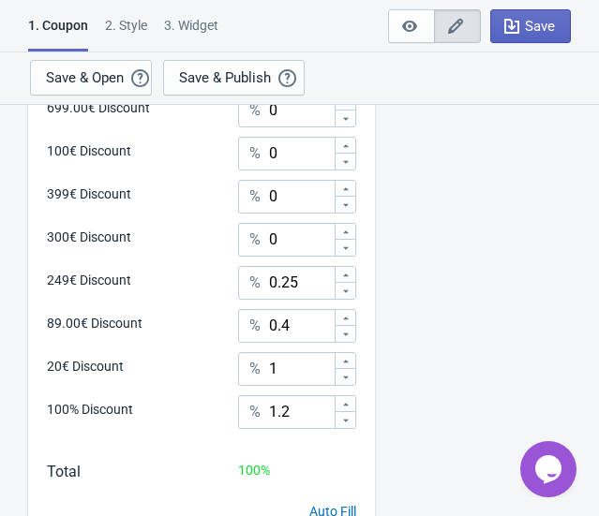
drag, startPoint x: 536, startPoint y: 339, endPoint x: 521, endPoint y: 334, distance: 16.0
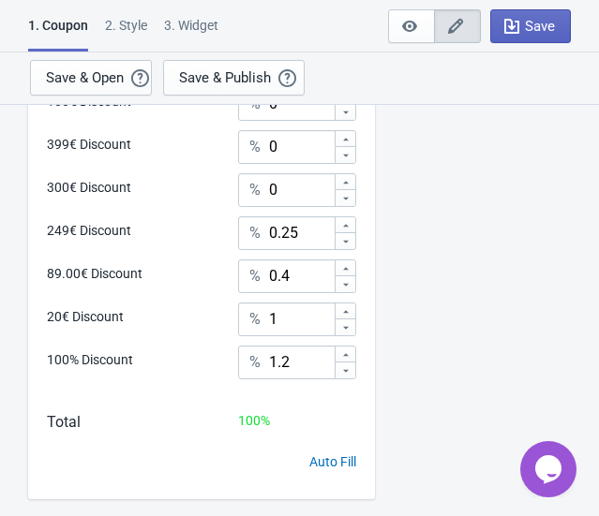
scroll to position [1078, 0]
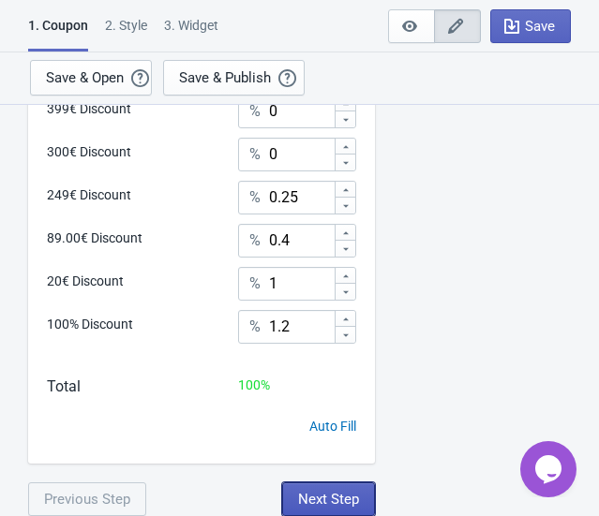
click at [342, 492] on span "Next Step" at bounding box center [328, 499] width 61 height 15
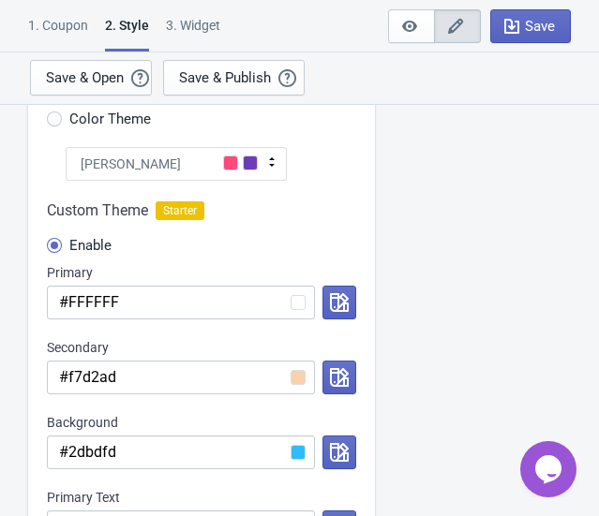
scroll to position [170, 0]
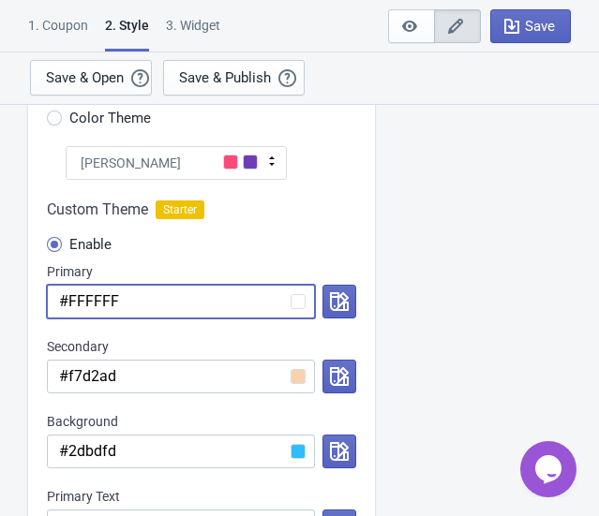
click at [171, 300] on input "#FFFFFF" at bounding box center [181, 302] width 268 height 34
paste input "5EA"
radio input "true"
type input "#FFF5EA"
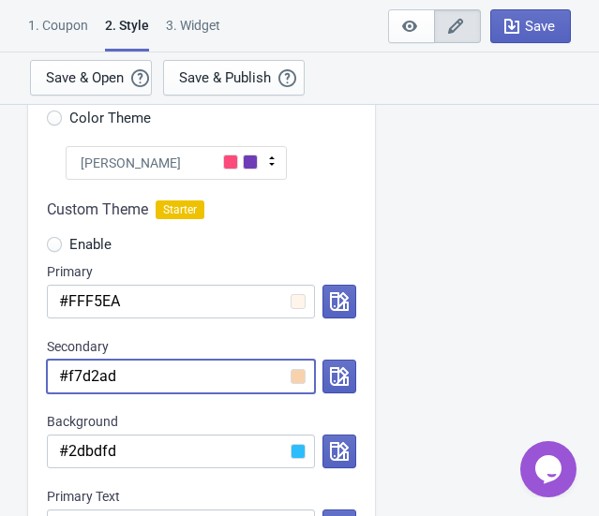
click at [163, 368] on input "#f7d2ad" at bounding box center [181, 377] width 268 height 34
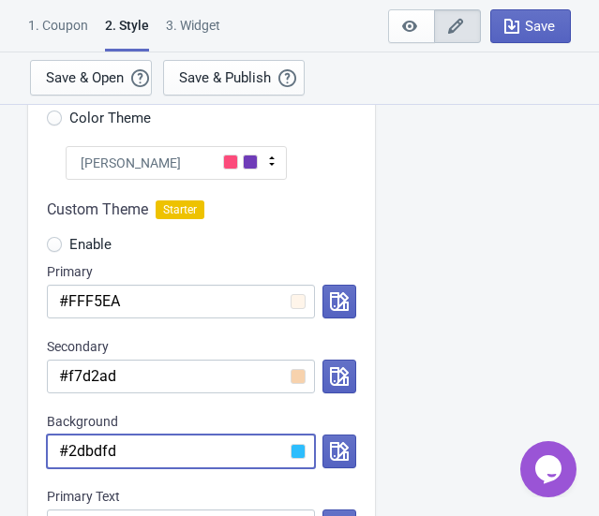
click at [156, 462] on input "#2dbdfd" at bounding box center [181, 452] width 268 height 34
paste input "FF9634"
radio input "true"
type input "#FF9634"
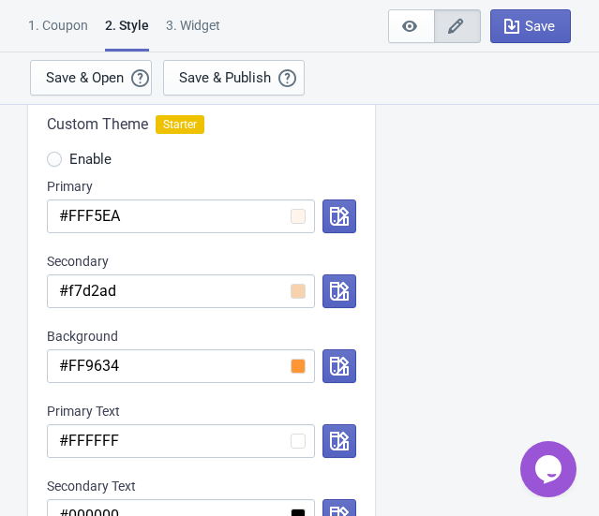
scroll to position [255, 0]
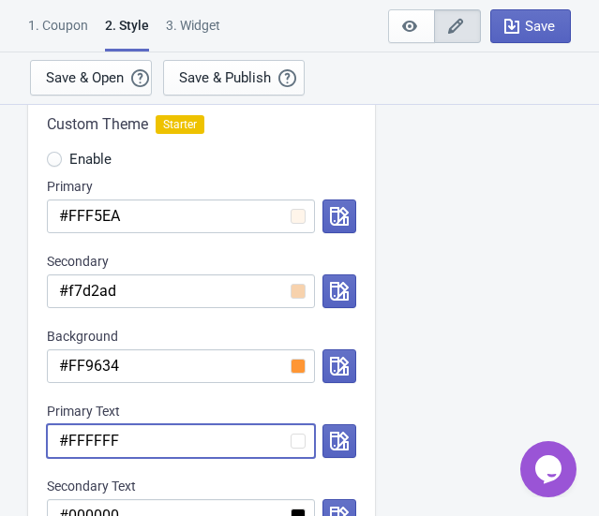
click at [166, 440] on input "#FFFFFF" at bounding box center [181, 442] width 268 height 34
paste input "5EA"
radio input "true"
type input "#FFF5EA"
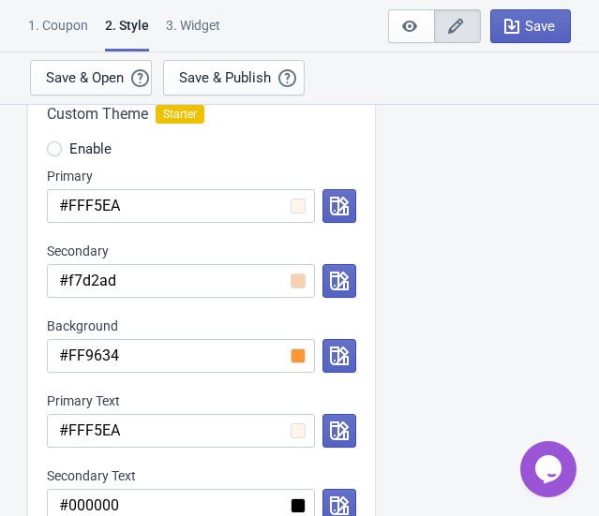
scroll to position [340, 0]
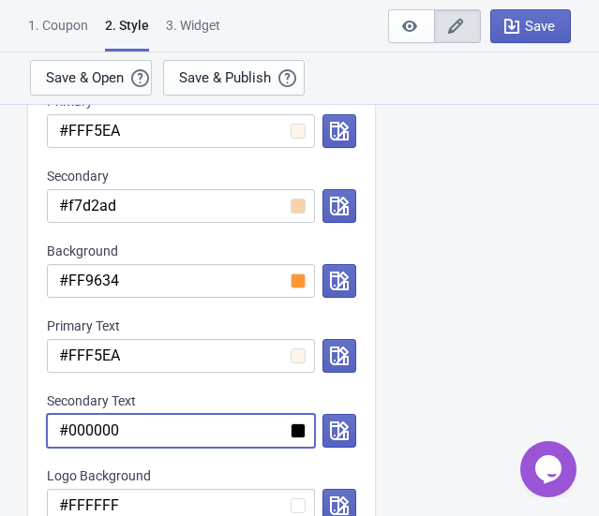
click at [145, 430] on input "#000000" at bounding box center [181, 431] width 268 height 34
paste input "E45D07"
radio input "true"
type input "#E45D07"
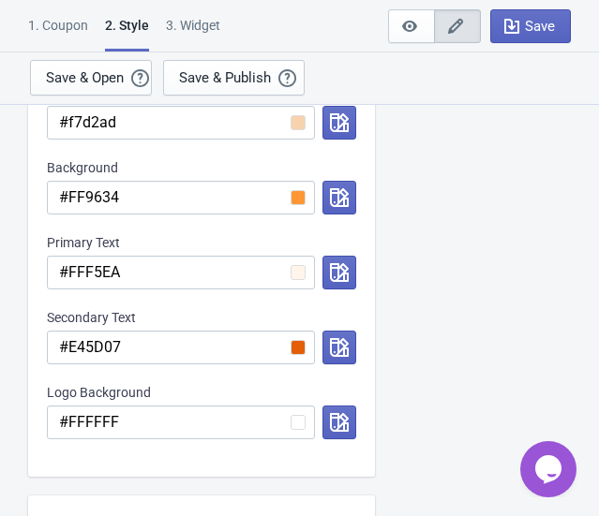
scroll to position [425, 0]
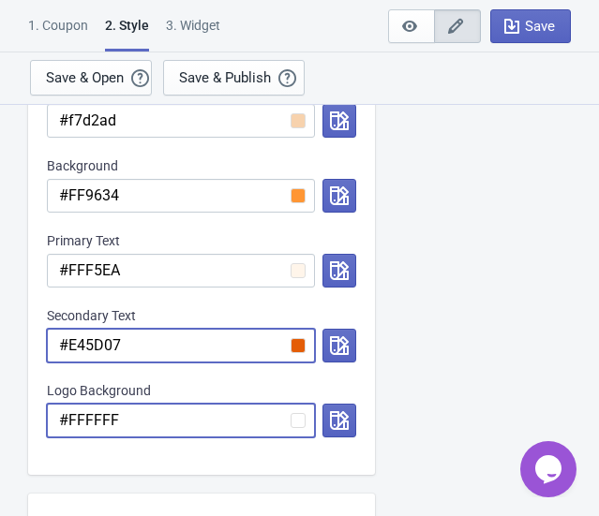
click at [157, 416] on input "#FFFFFF" at bounding box center [181, 421] width 268 height 34
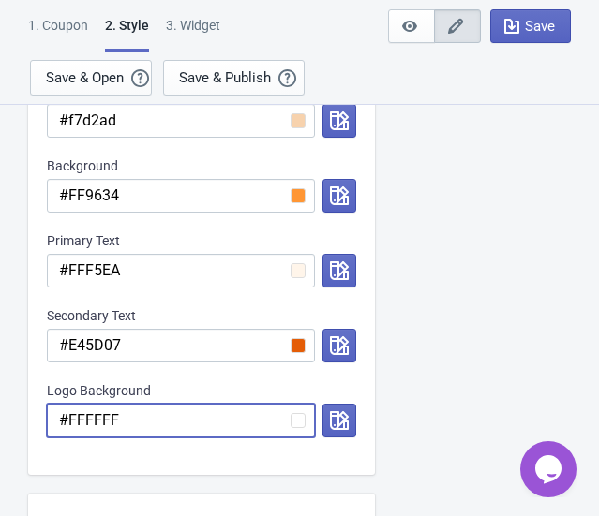
paste input "8BB000"
radio input "true"
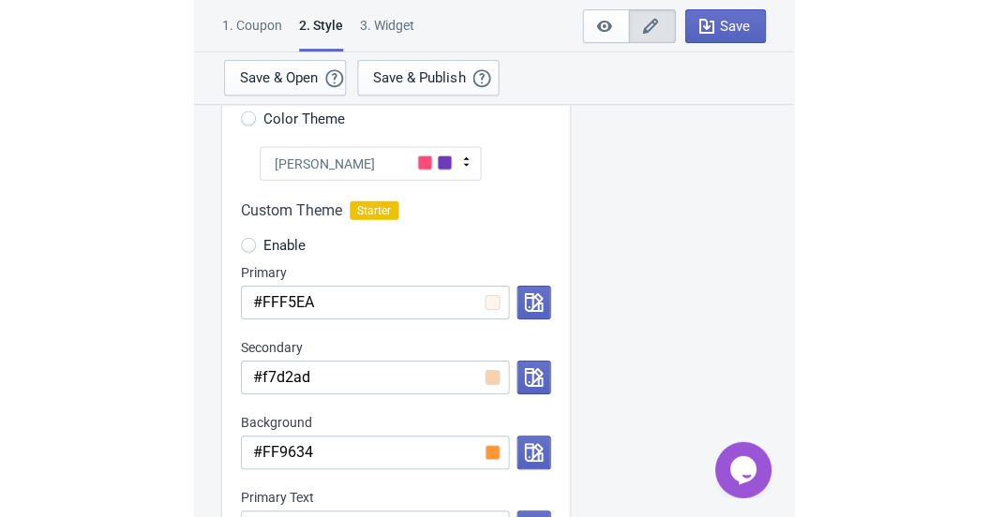
scroll to position [0, 0]
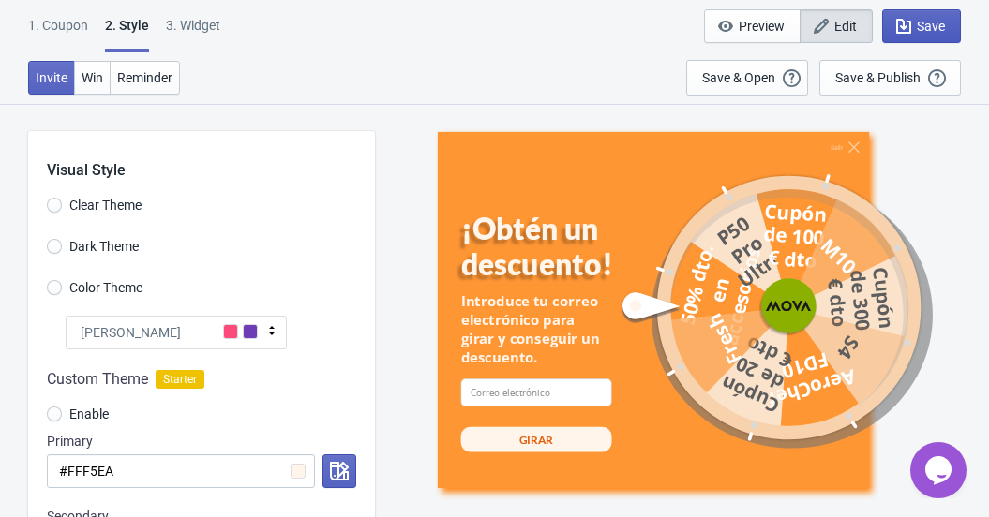
type input "#8BB000"
click at [935, 16] on button "Save" at bounding box center [921, 26] width 79 height 34
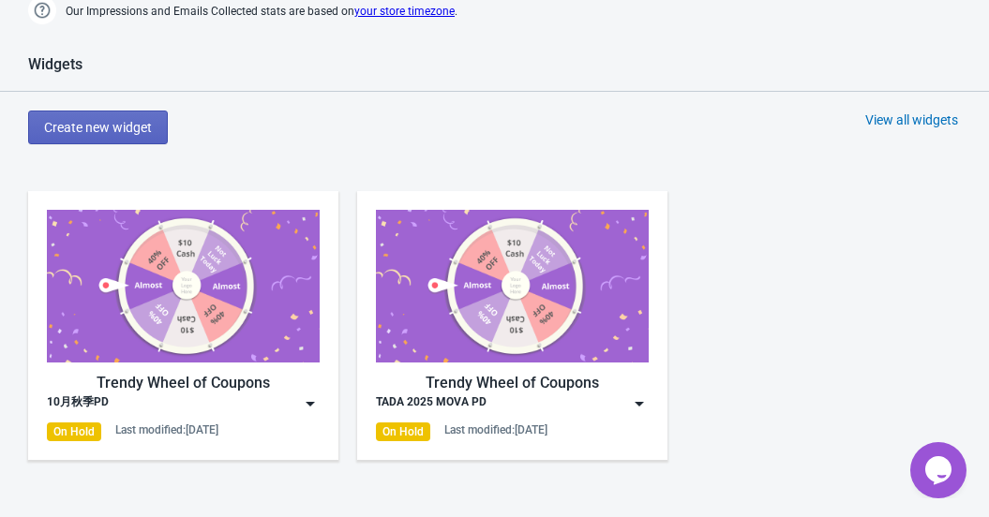
scroll to position [937, 0]
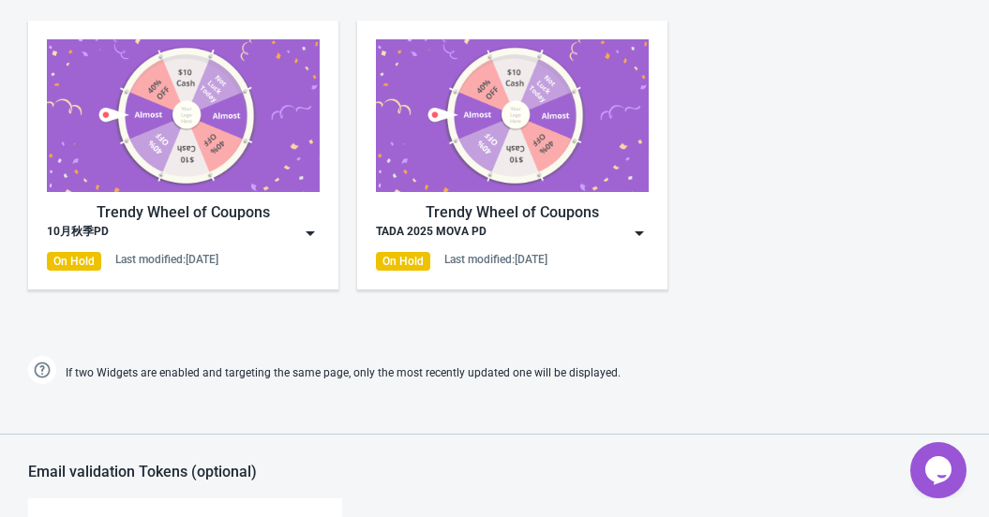
click at [273, 127] on img at bounding box center [183, 115] width 273 height 153
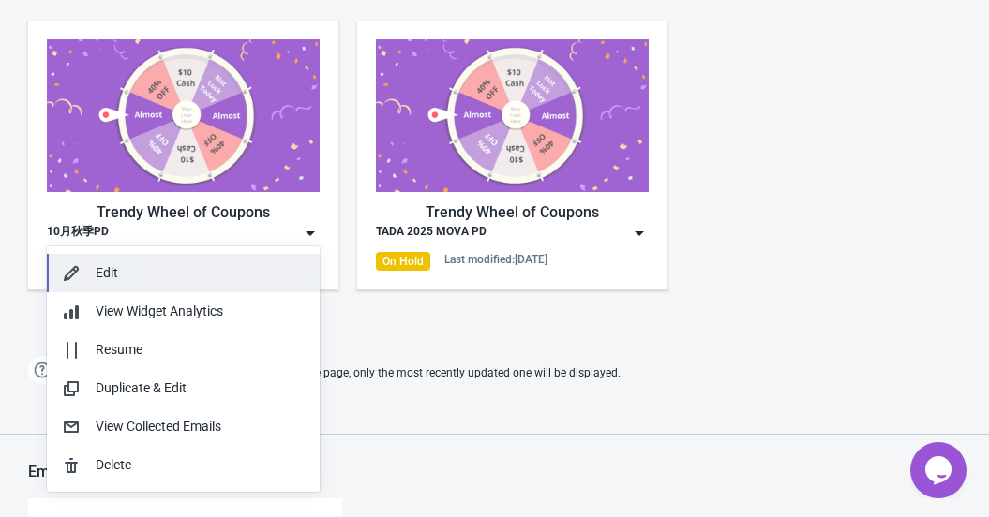
click at [157, 266] on div "Edit" at bounding box center [200, 273] width 209 height 20
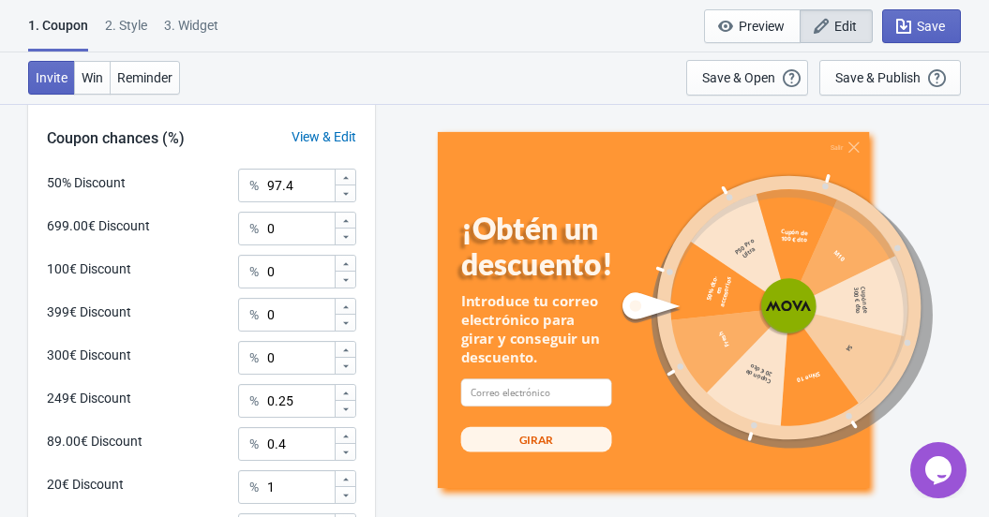
scroll to position [1077, 0]
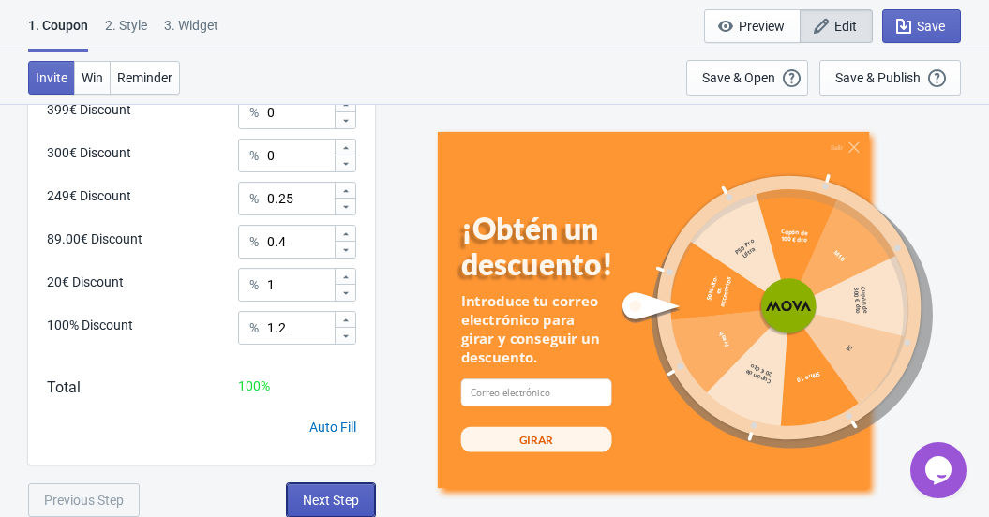
click at [333, 505] on span "Next Step" at bounding box center [331, 500] width 56 height 15
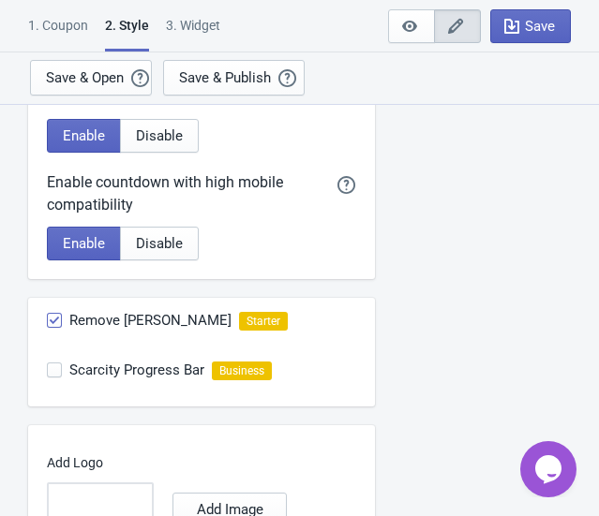
scroll to position [1142, 0]
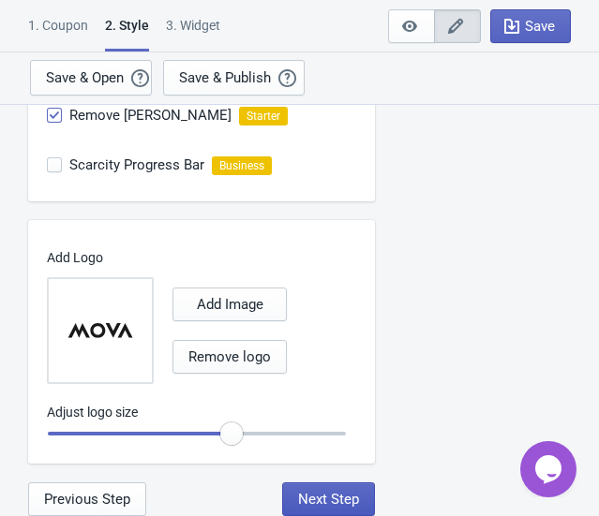
click at [309, 495] on span "Next Step" at bounding box center [328, 499] width 61 height 15
select select "specificURL"
select select "once"
select select "1"
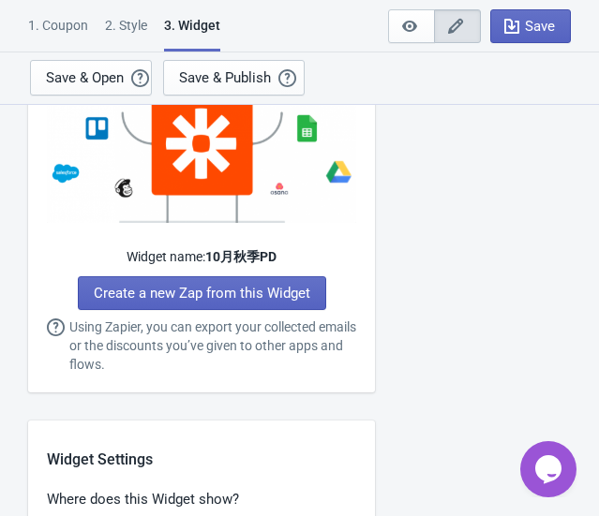
scroll to position [0, 0]
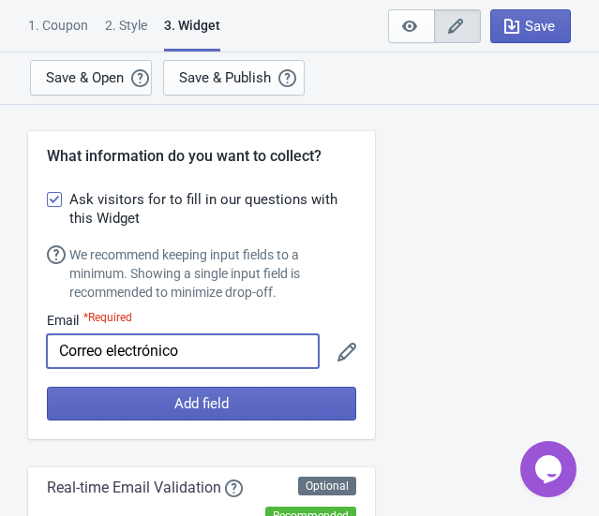
drag, startPoint x: 187, startPoint y: 355, endPoint x: -1, endPoint y: 334, distance: 189.6
click at [0, 334] on html "1. Coupon 2 . Style 3. Widget 1. Coupon 2 . Style 3. Widget Save and Exit Previ…" at bounding box center [299, 258] width 599 height 516
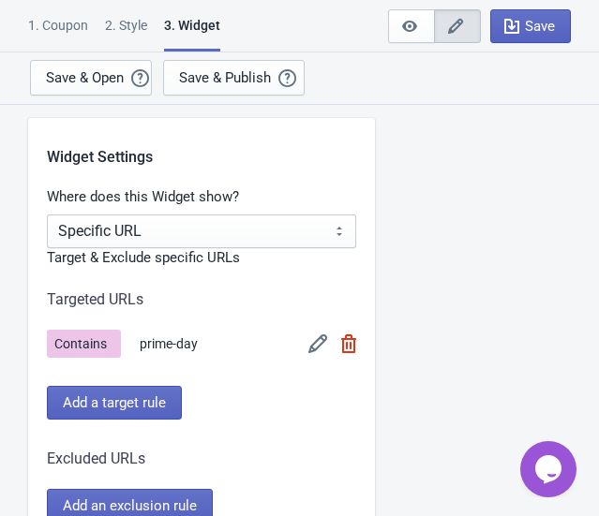
scroll to position [1448, 0]
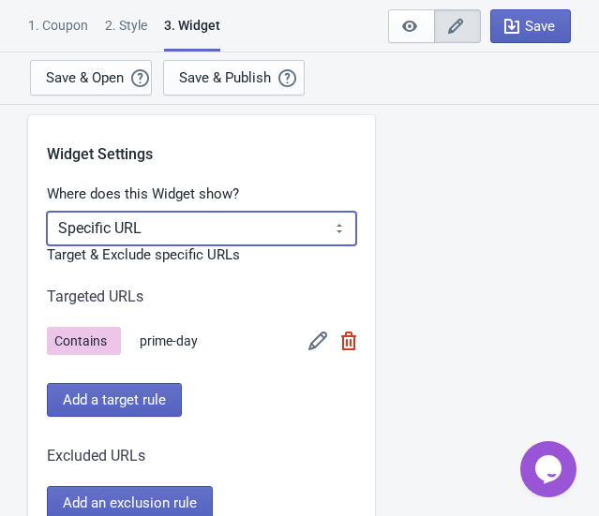
click at [271, 218] on select "All Pages All Product Pages All Blog Pages All Static Pages Specific Product(s)…" at bounding box center [201, 229] width 309 height 34
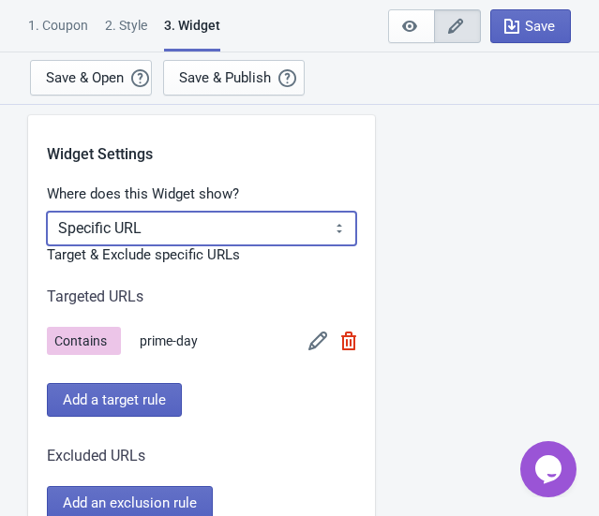
click at [261, 222] on select "All Pages All Product Pages All Blog Pages All Static Pages Specific Product(s)…" at bounding box center [201, 229] width 309 height 34
select select "specificPages"
click at [47, 212] on select "All Pages All Product Pages All Blog Pages All Static Pages Specific Product(s)…" at bounding box center [201, 229] width 309 height 34
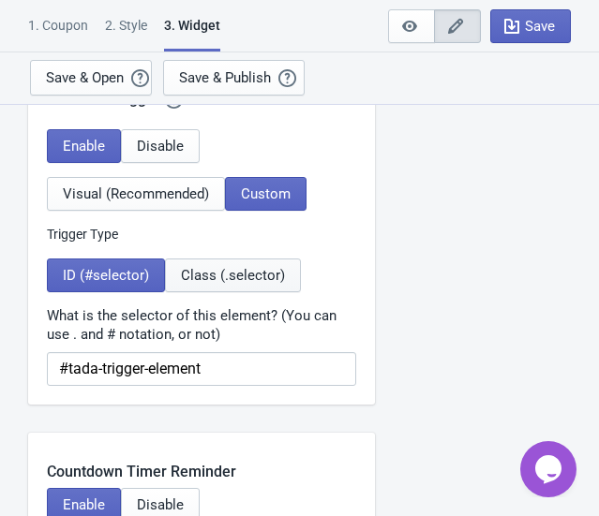
scroll to position [1789, 0]
click at [189, 276] on span "Class (.selector)" at bounding box center [233, 275] width 104 height 15
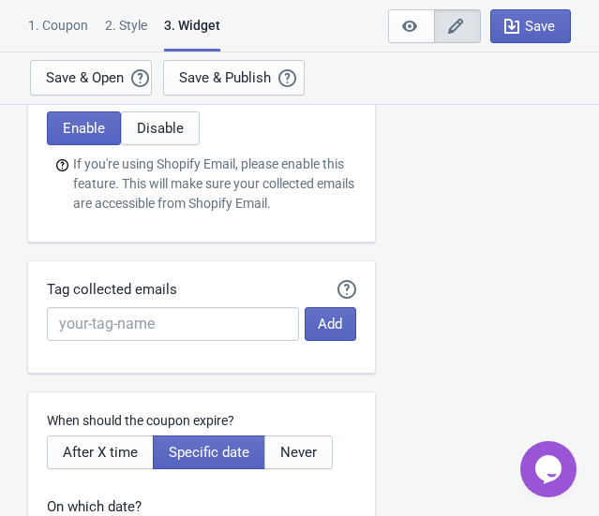
scroll to position [4601, 0]
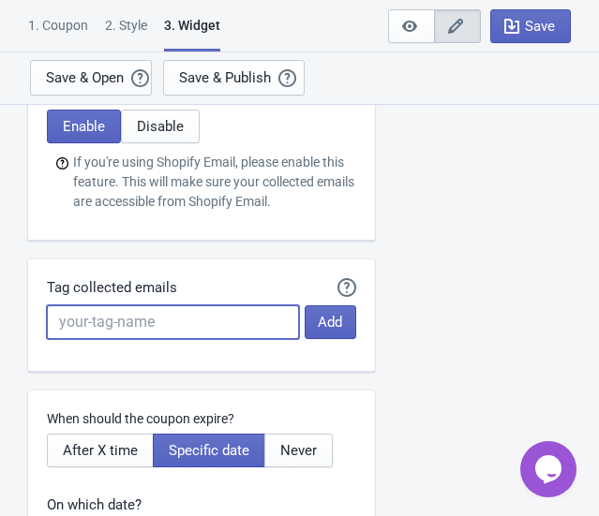
click at [225, 306] on input "Tag collected emails" at bounding box center [173, 323] width 252 height 34
paste input "SPIN DE"
type input "SPIN ES"
click at [332, 319] on span "Add" at bounding box center [330, 322] width 24 height 15
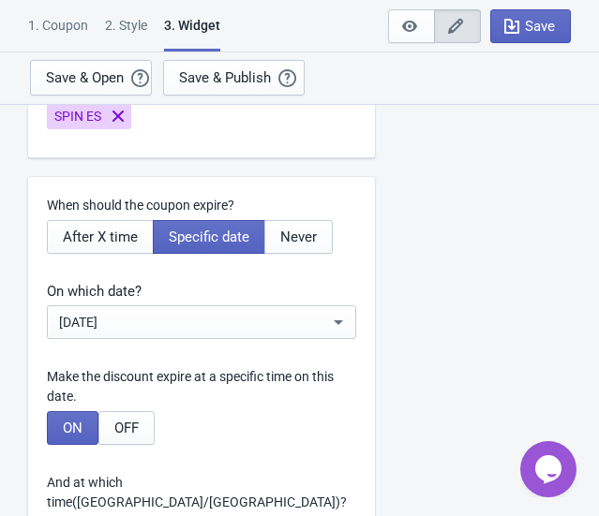
scroll to position [4856, 0]
click at [243, 319] on div "[DATE]" at bounding box center [194, 322] width 270 height 22
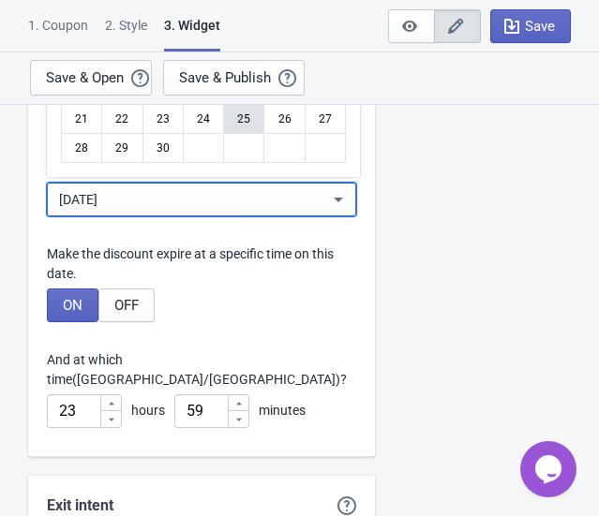
scroll to position [5026, 0]
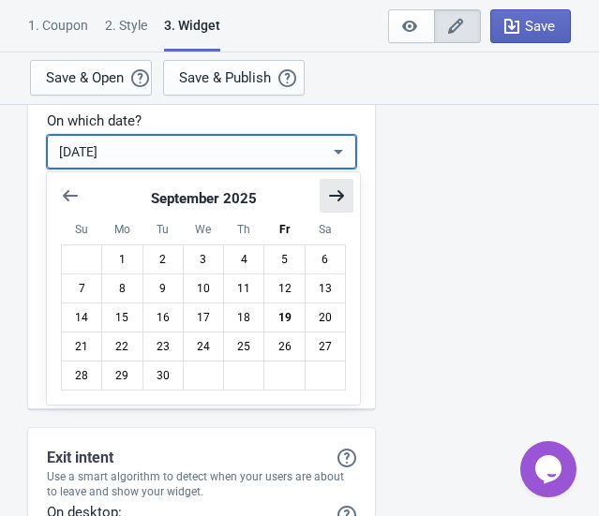
click at [340, 199] on icon "Show next month, October 2025" at bounding box center [336, 195] width 15 height 11
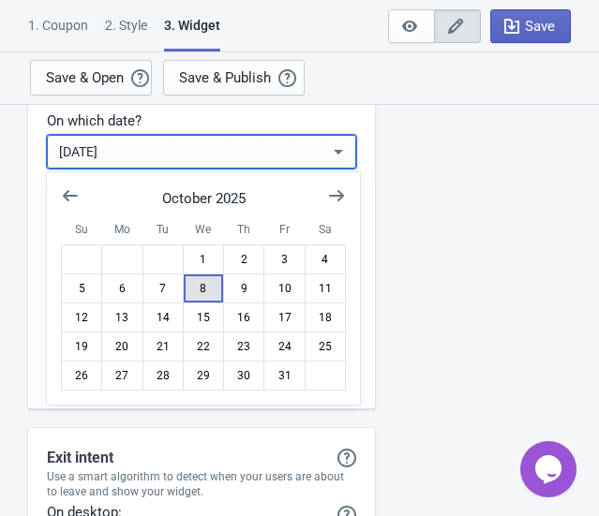
click at [205, 288] on button "8" at bounding box center [203, 289] width 41 height 30
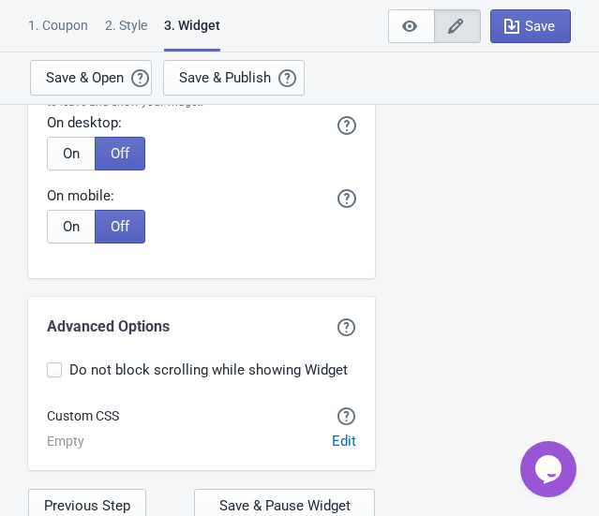
scroll to position [5440, 0]
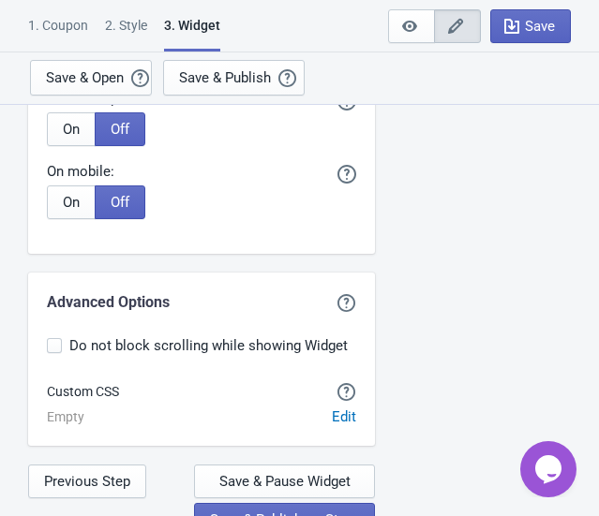
click at [61, 338] on span at bounding box center [54, 345] width 15 height 15
click at [48, 338] on input "Do not block scrolling while showing Widget" at bounding box center [47, 355] width 1 height 34
checkbox input "true"
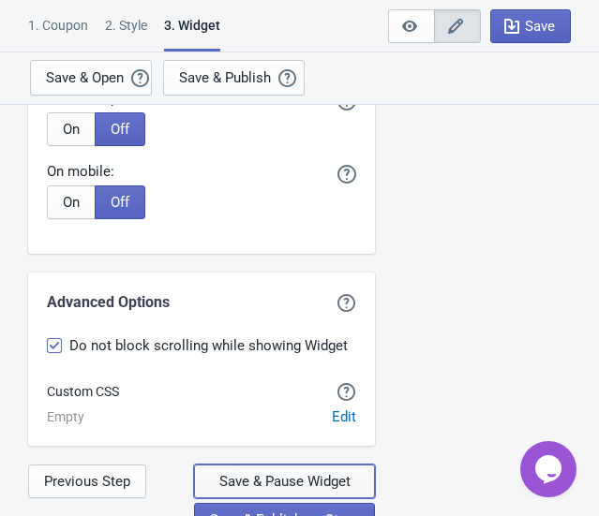
click at [306, 474] on span "Save & Pause Widget" at bounding box center [284, 481] width 131 height 15
